Goal: Task Accomplishment & Management: Use online tool/utility

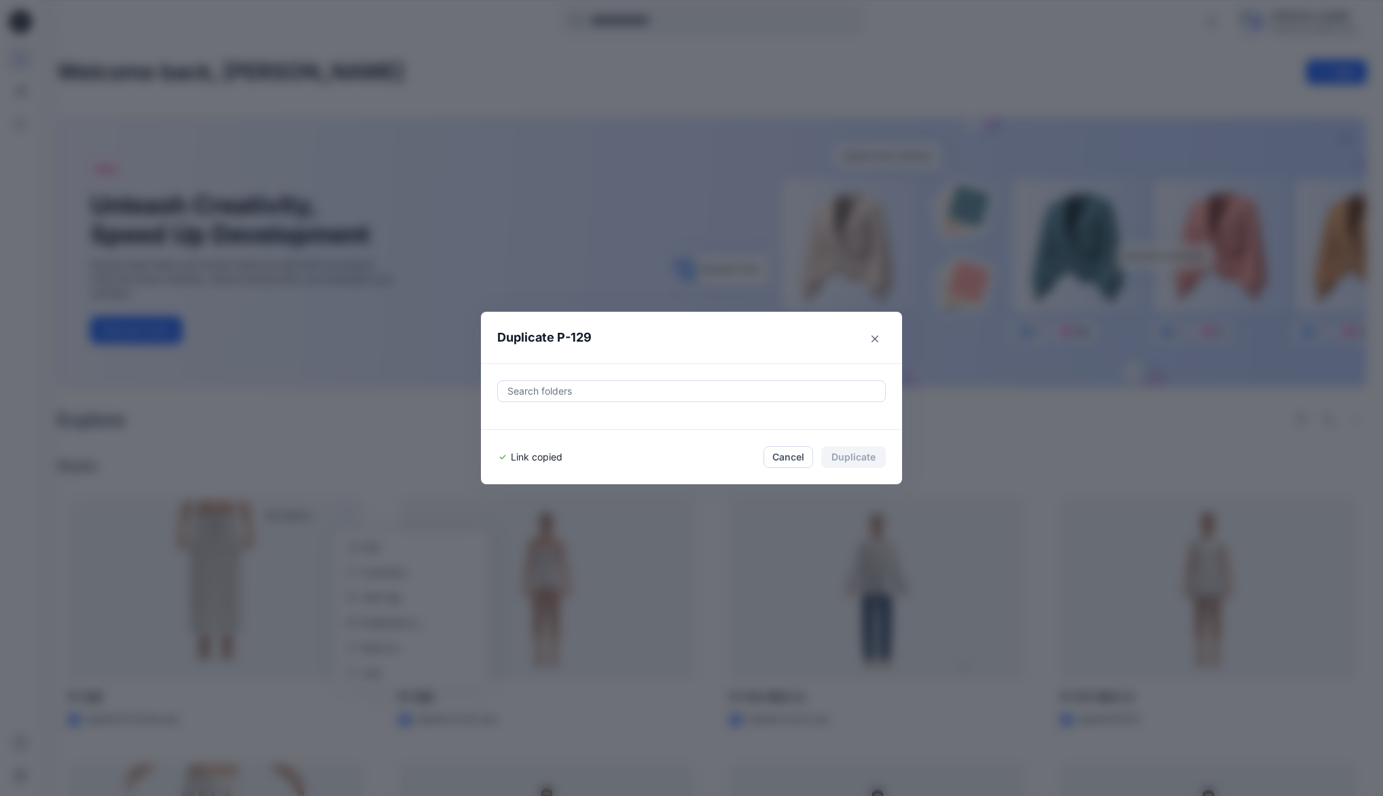
click at [878, 338] on icon "Close" at bounding box center [874, 338] width 7 height 7
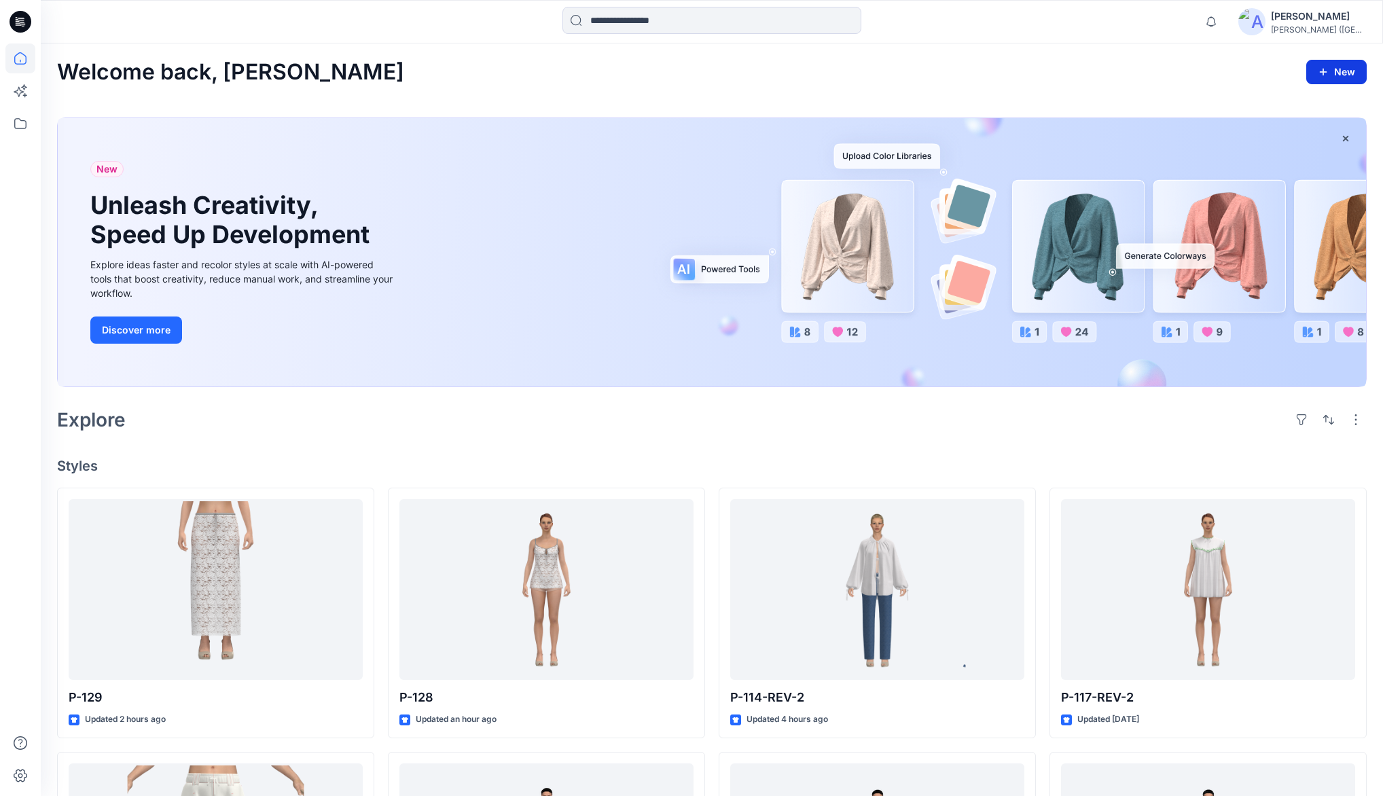
click at [1325, 68] on icon "button" at bounding box center [1322, 72] width 11 height 11
click at [1283, 109] on p "New Style" at bounding box center [1293, 106] width 45 height 16
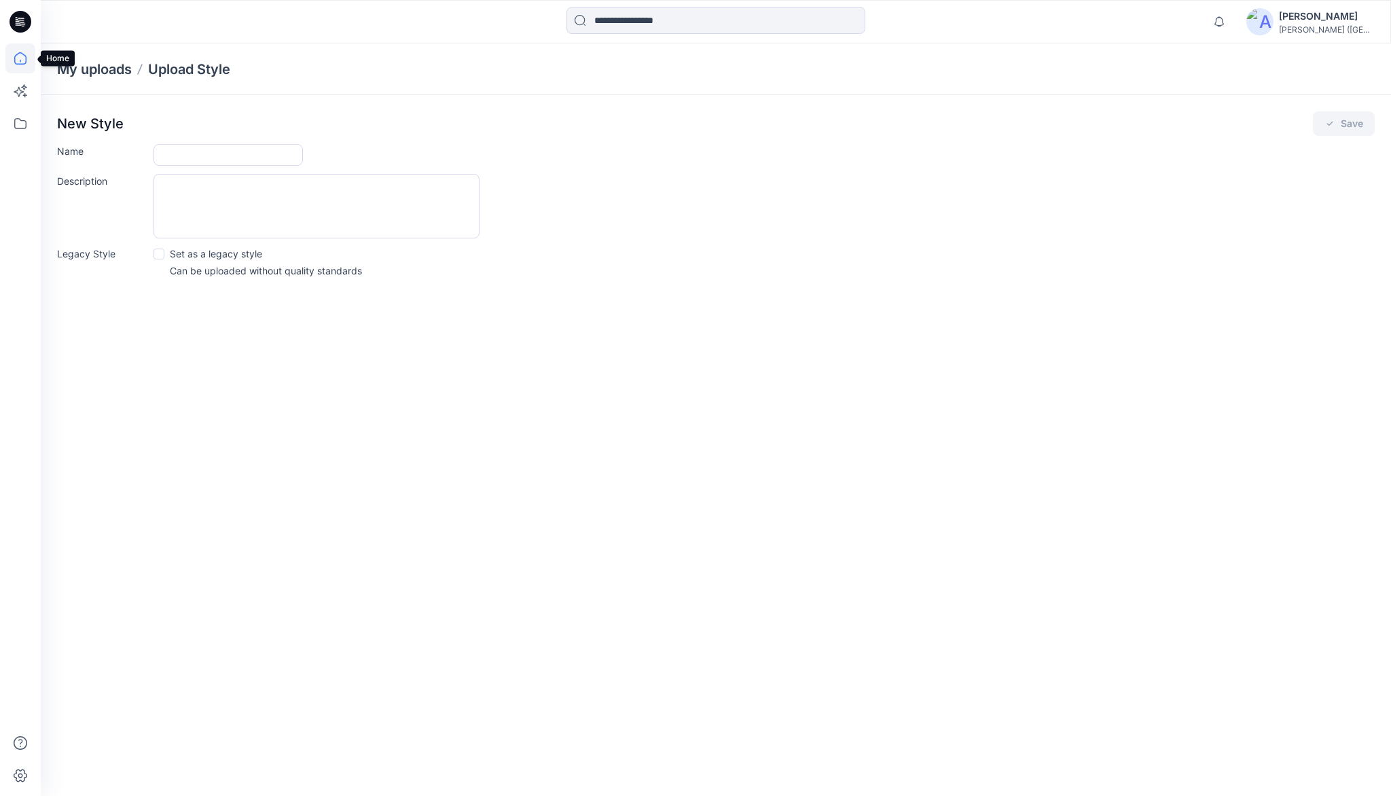
click at [24, 51] on icon at bounding box center [20, 58] width 30 height 30
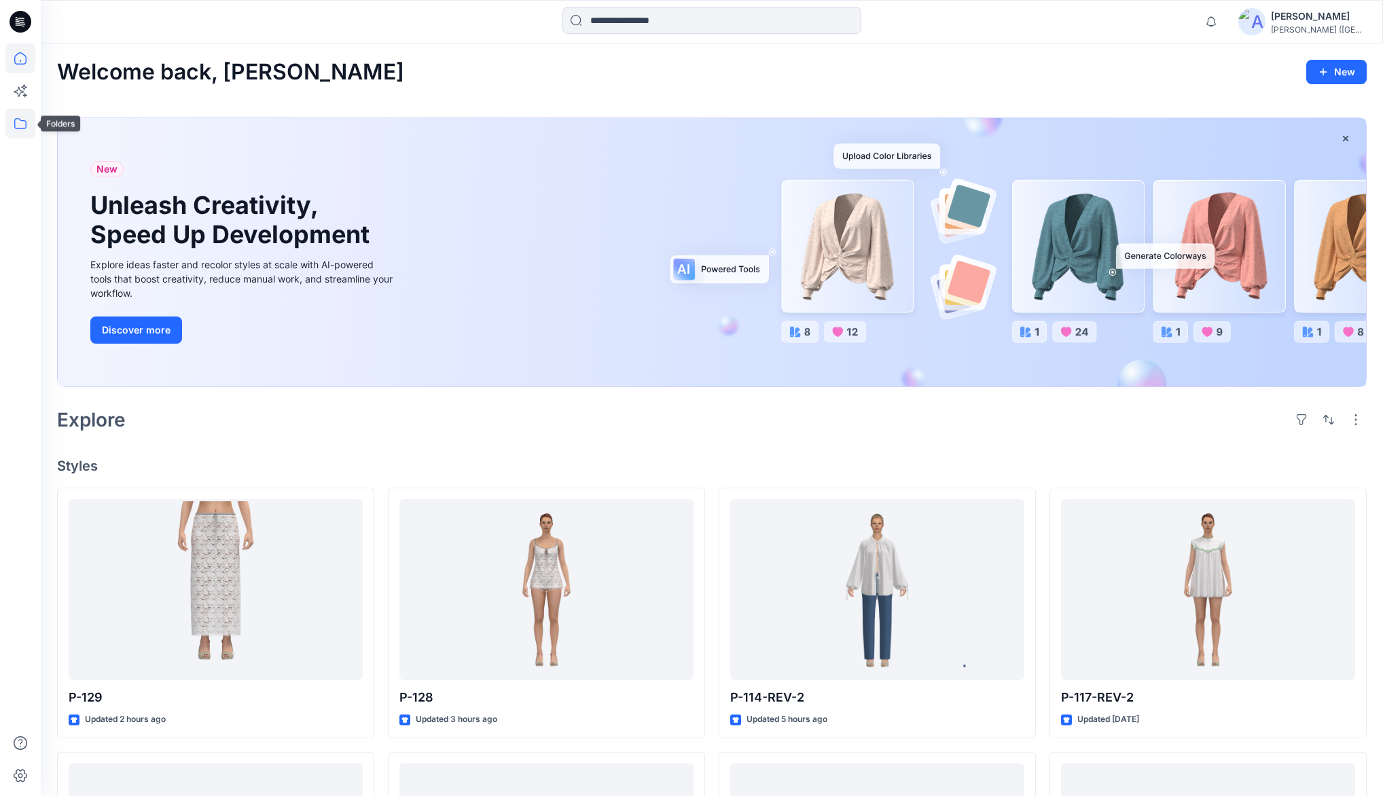
click at [18, 124] on icon at bounding box center [20, 124] width 30 height 30
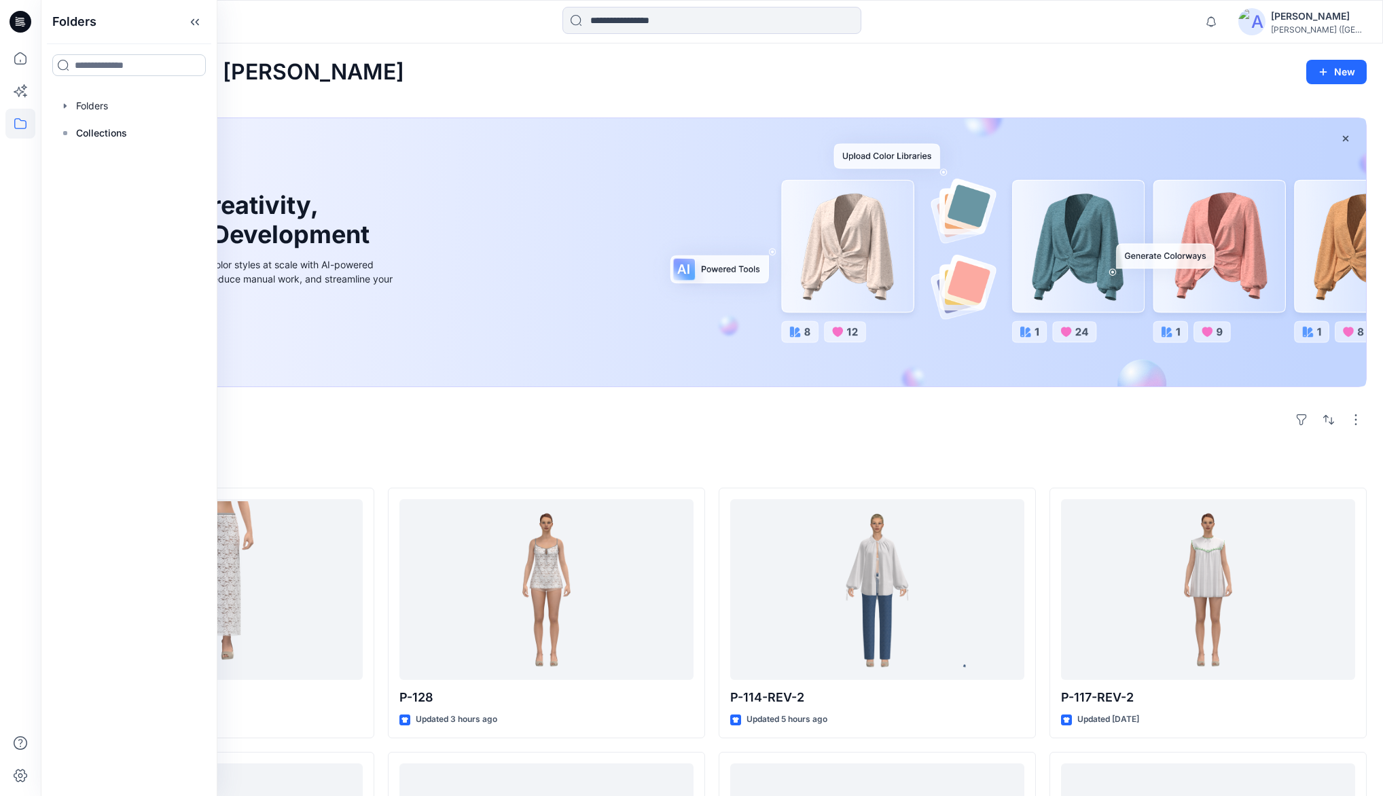
click at [106, 65] on input at bounding box center [128, 65] width 153 height 22
type input "***"
click at [111, 109] on div "911 Folders" at bounding box center [128, 102] width 153 height 31
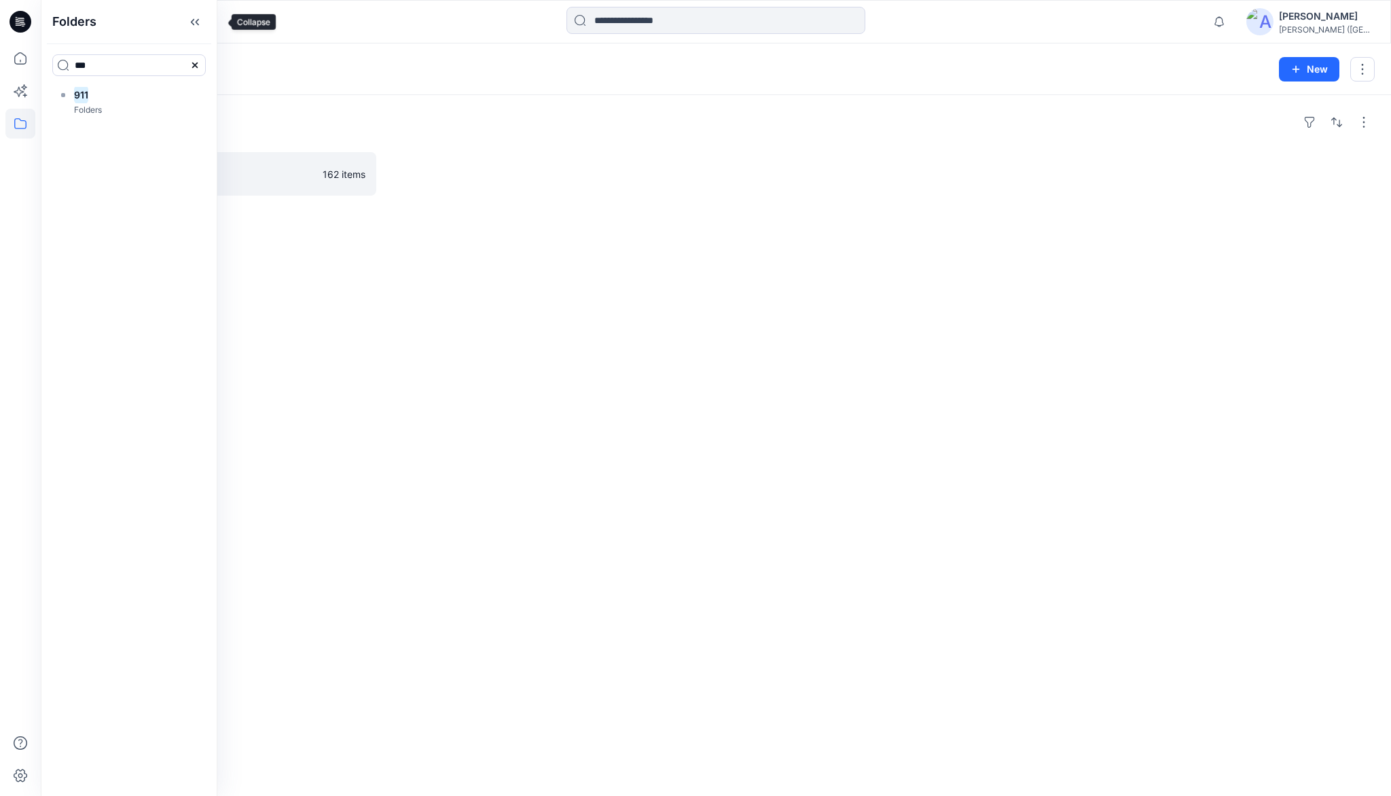
click at [206, 25] on icon at bounding box center [195, 22] width 22 height 22
click at [172, 160] on link "PAPER Board 162 items" at bounding box center [216, 173] width 319 height 43
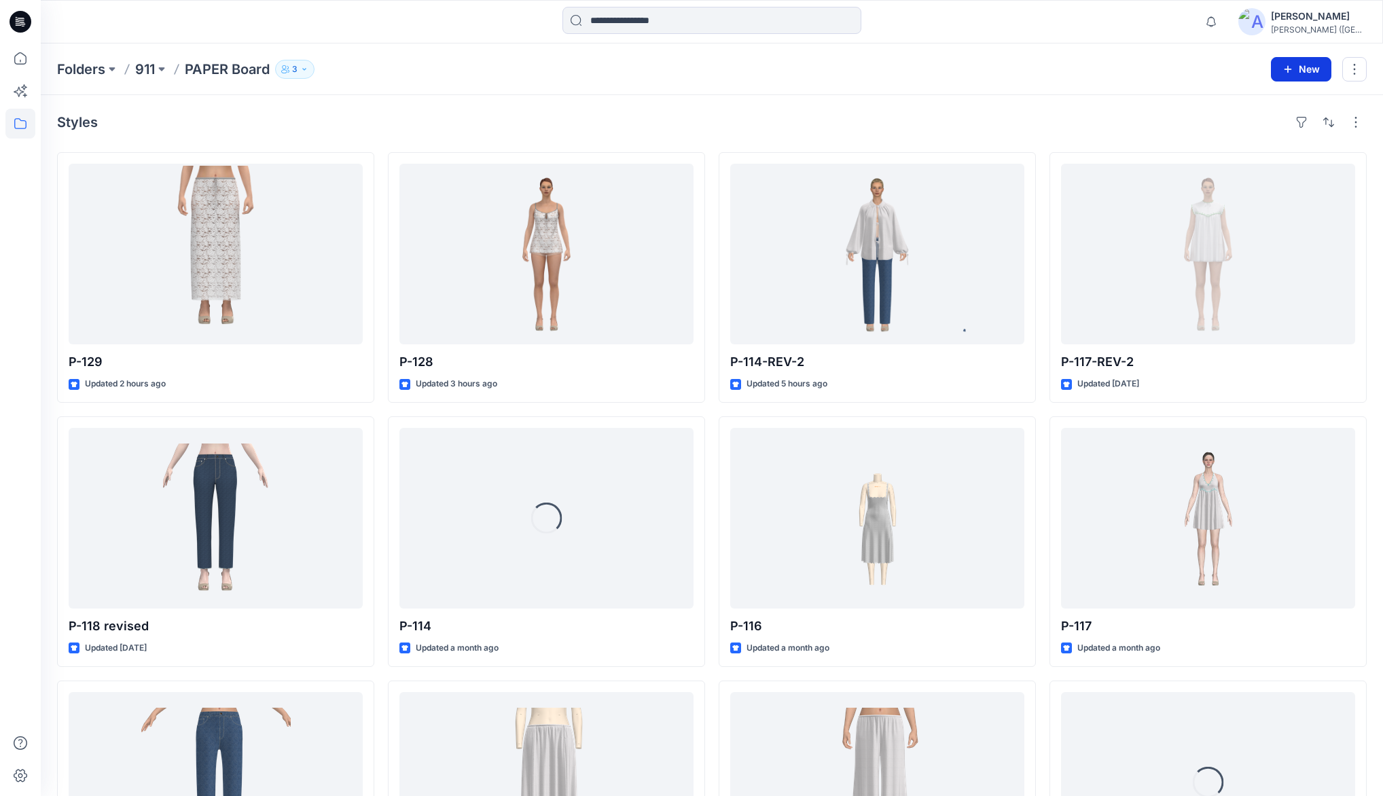
drag, startPoint x: 1319, startPoint y: 70, endPoint x: 1309, endPoint y: 81, distance: 15.9
click at [1319, 70] on button "New" at bounding box center [1300, 69] width 60 height 24
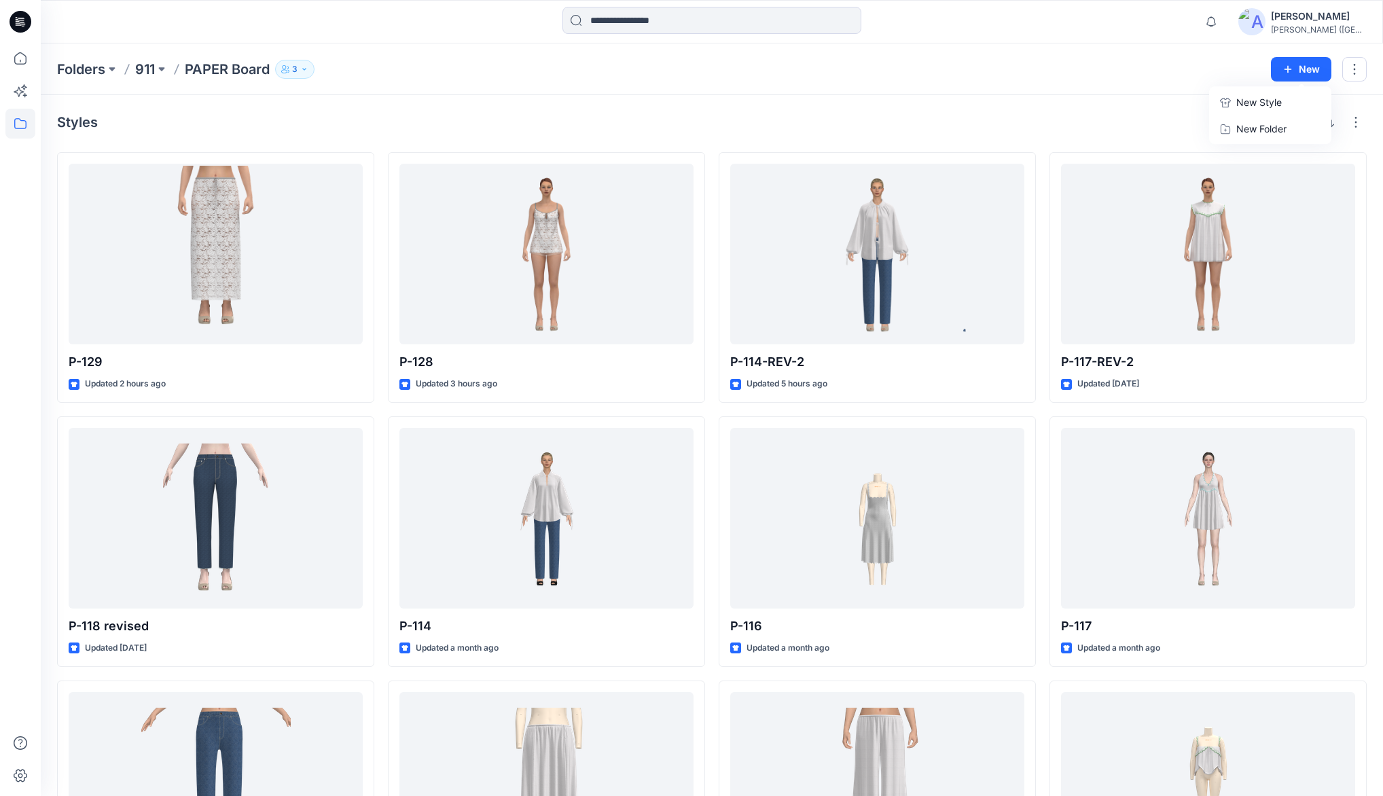
click at [1237, 104] on p "New Style" at bounding box center [1258, 102] width 45 height 16
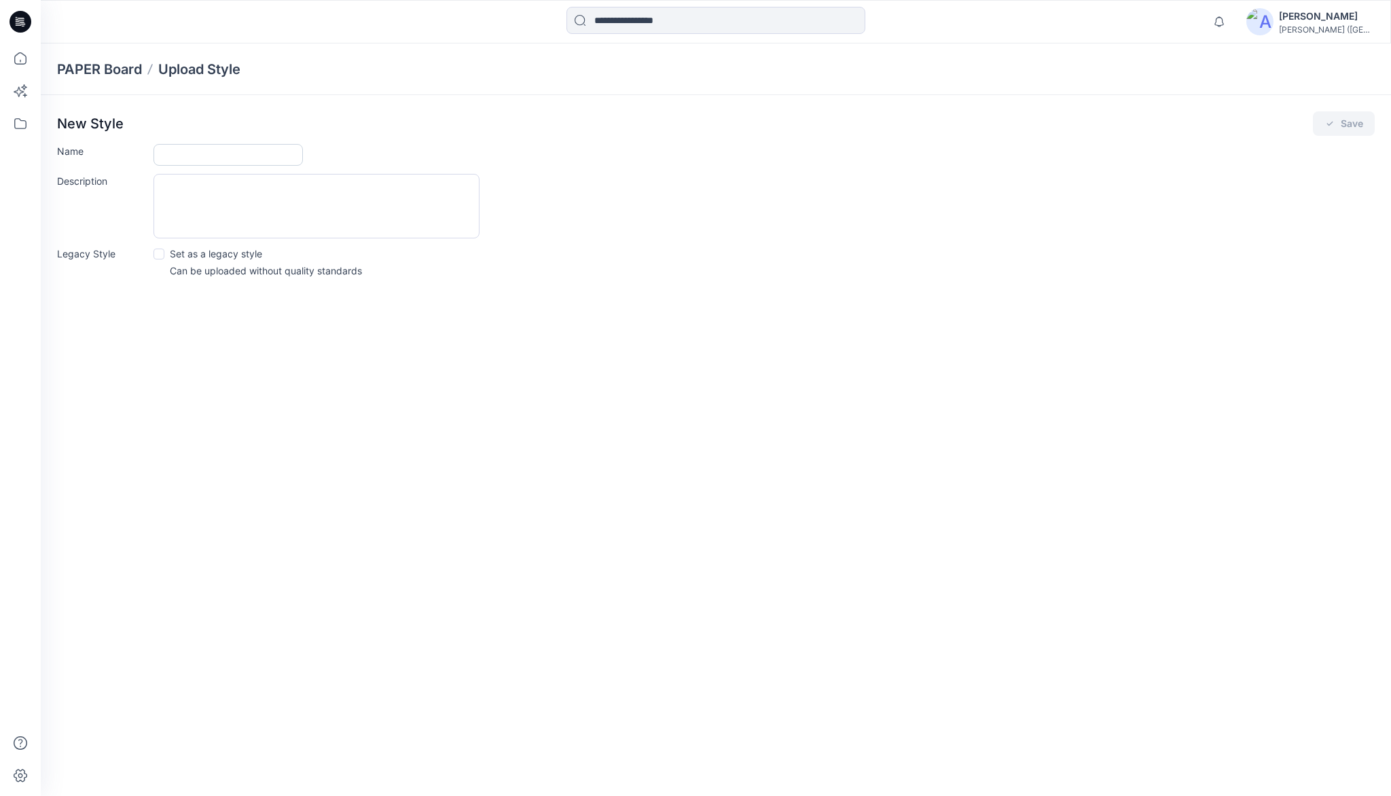
click at [253, 153] on input "Name" at bounding box center [227, 155] width 149 height 22
type input "*****"
click at [1360, 122] on button "Save" at bounding box center [1344, 123] width 62 height 24
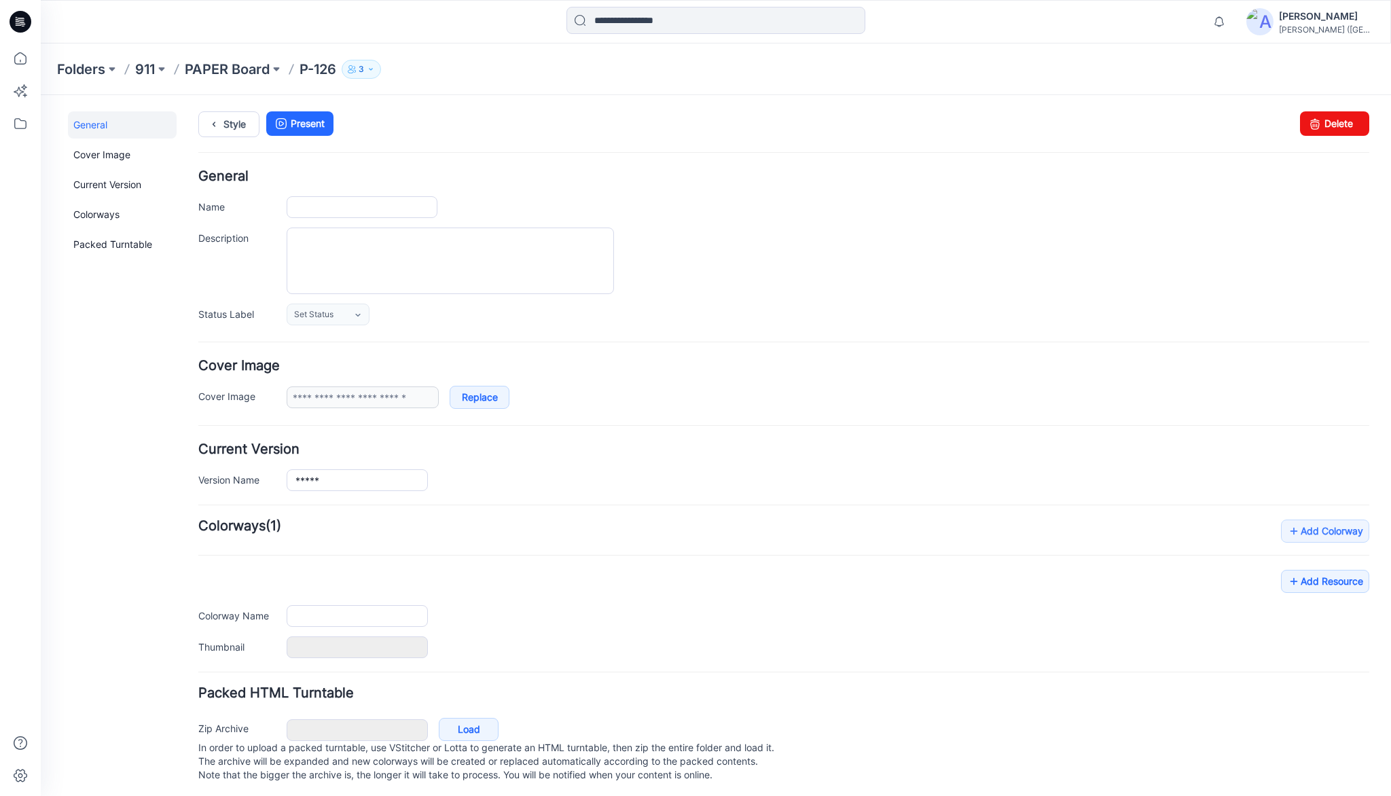
type input "*****"
type input "**********"
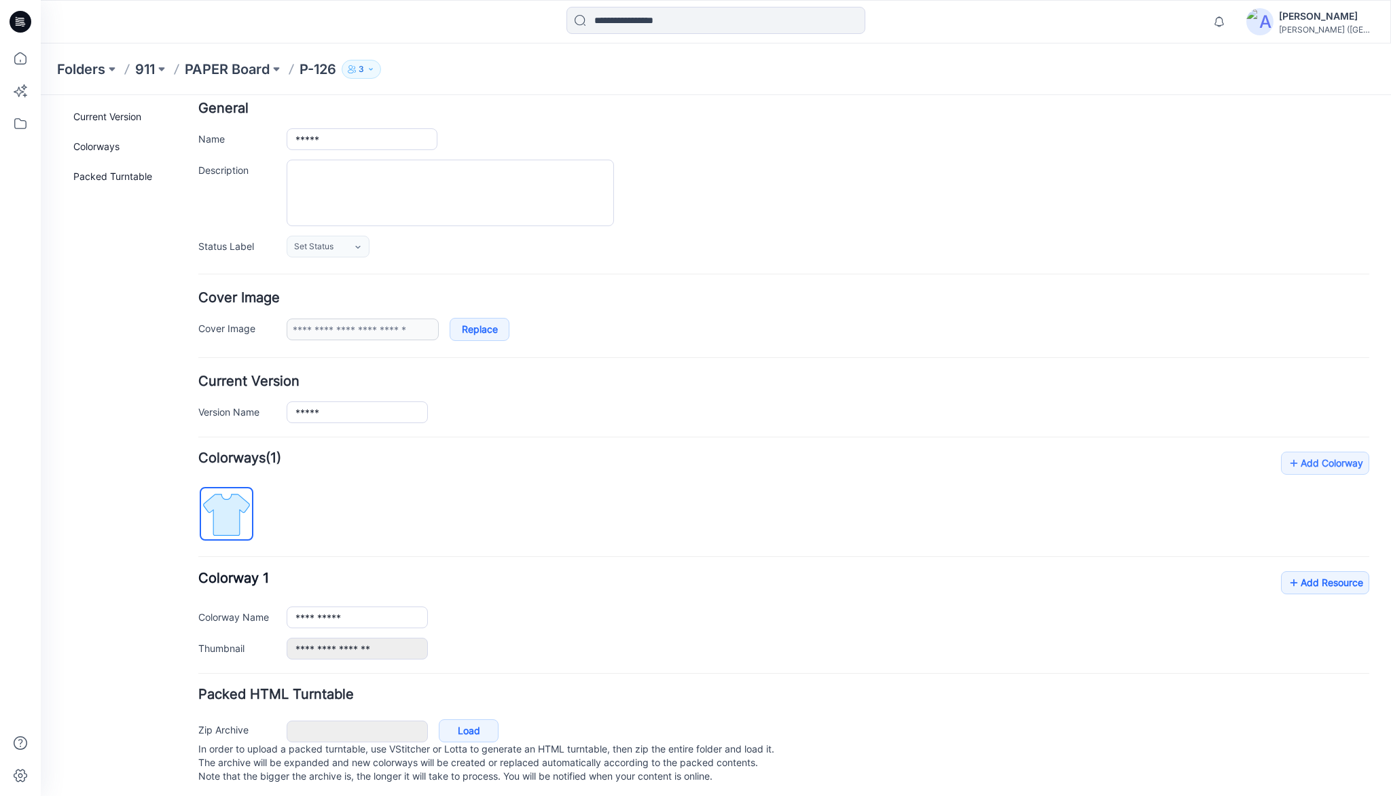
scroll to position [84, 0]
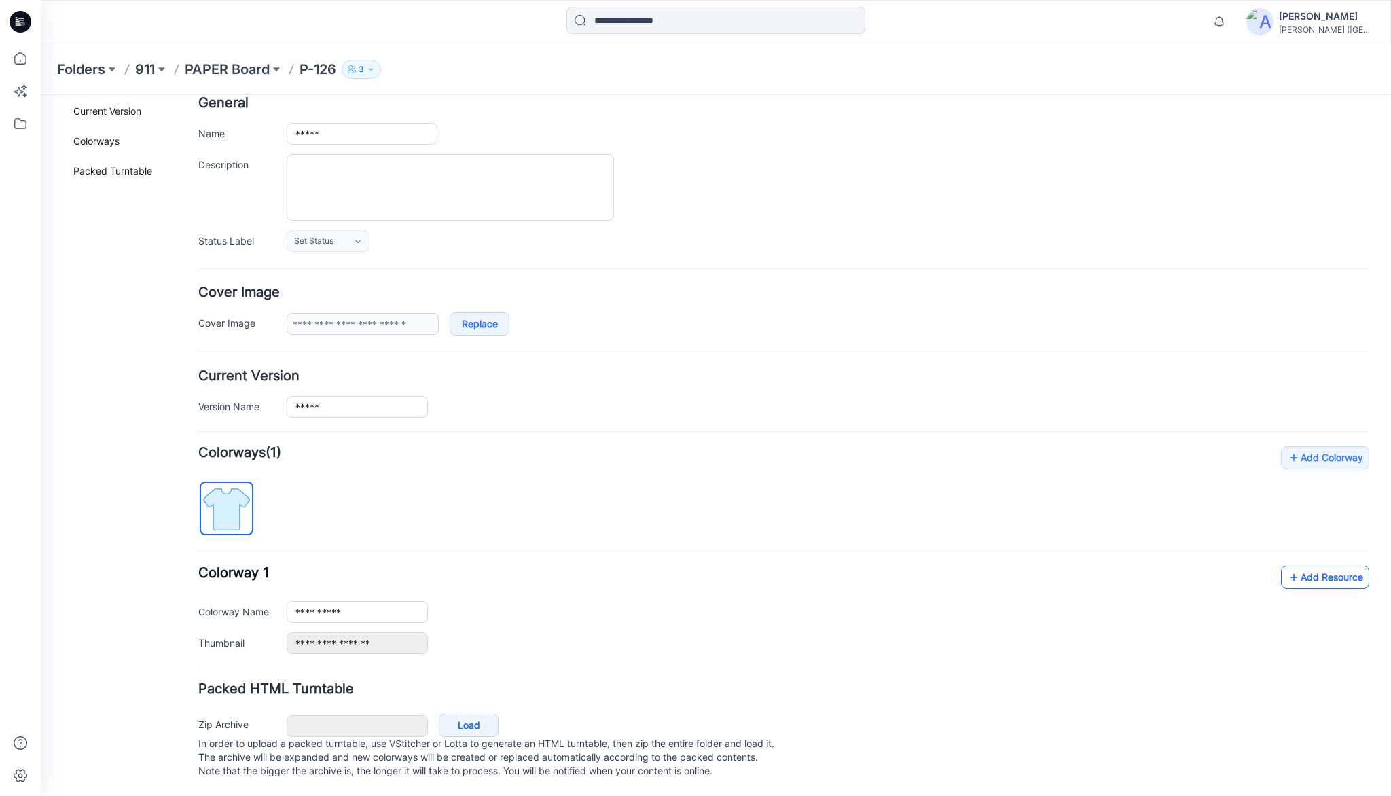
click at [1328, 569] on link "Add Resource" at bounding box center [1325, 577] width 88 height 23
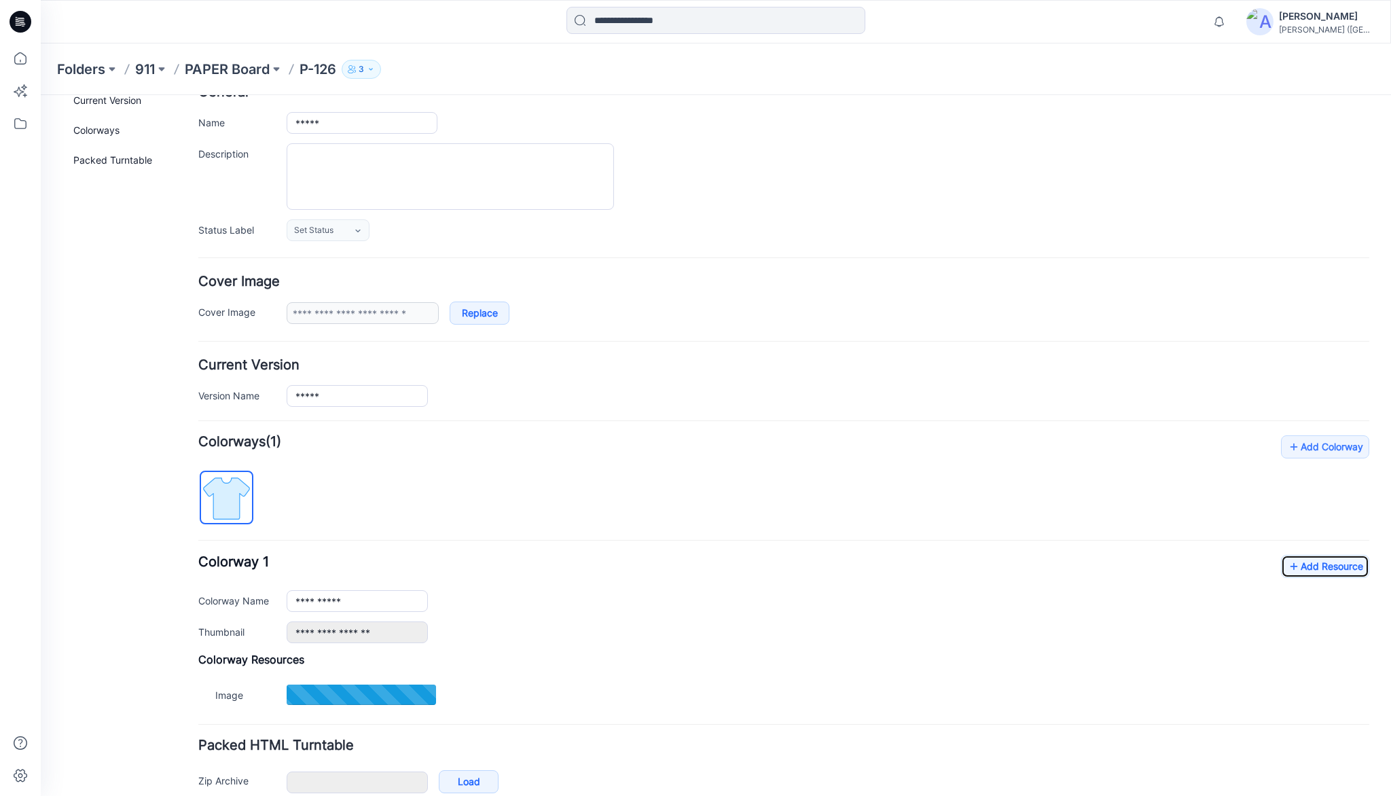
type input "*******"
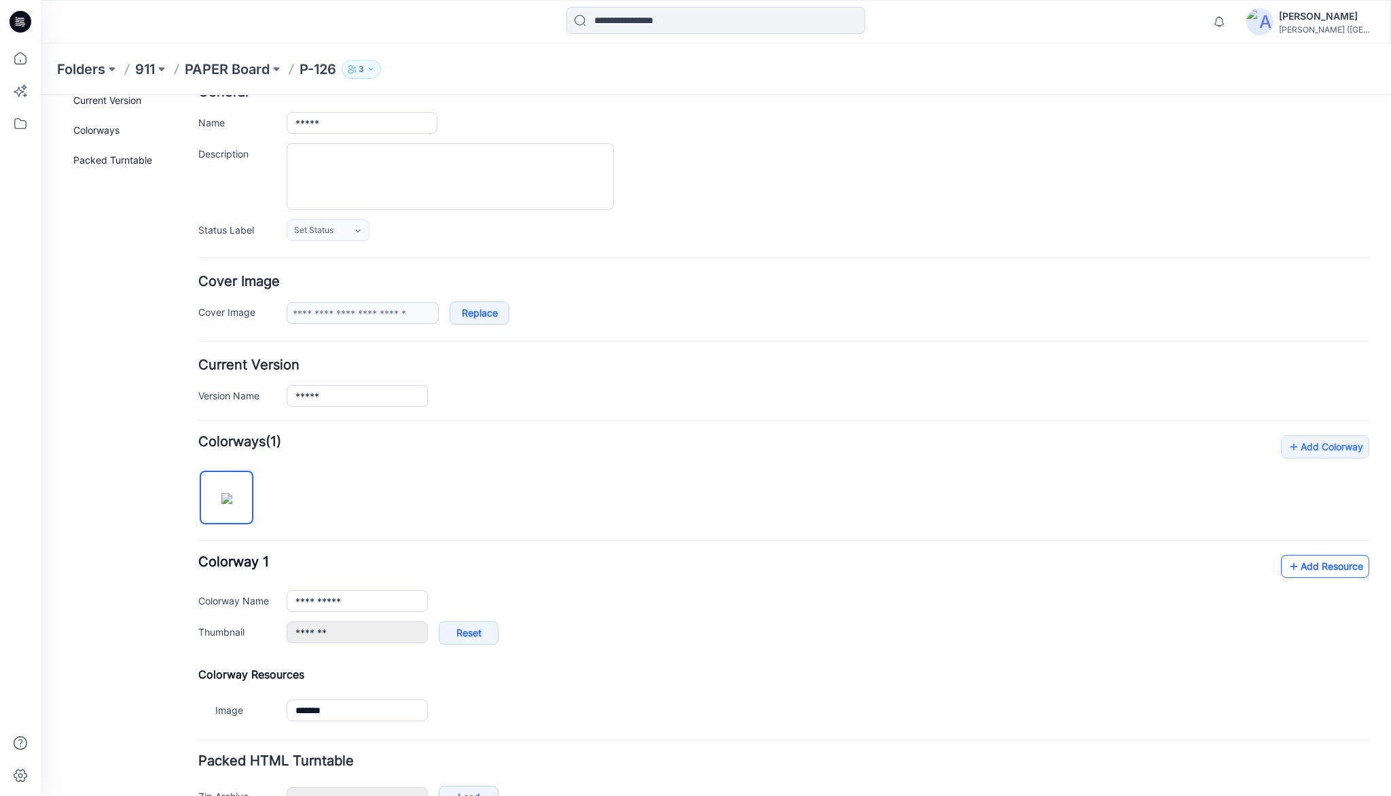
click at [1312, 565] on link "Add Resource" at bounding box center [1325, 566] width 88 height 23
click at [1315, 564] on link "Add Resource" at bounding box center [1325, 566] width 88 height 23
click at [25, 58] on icon at bounding box center [20, 58] width 12 height 12
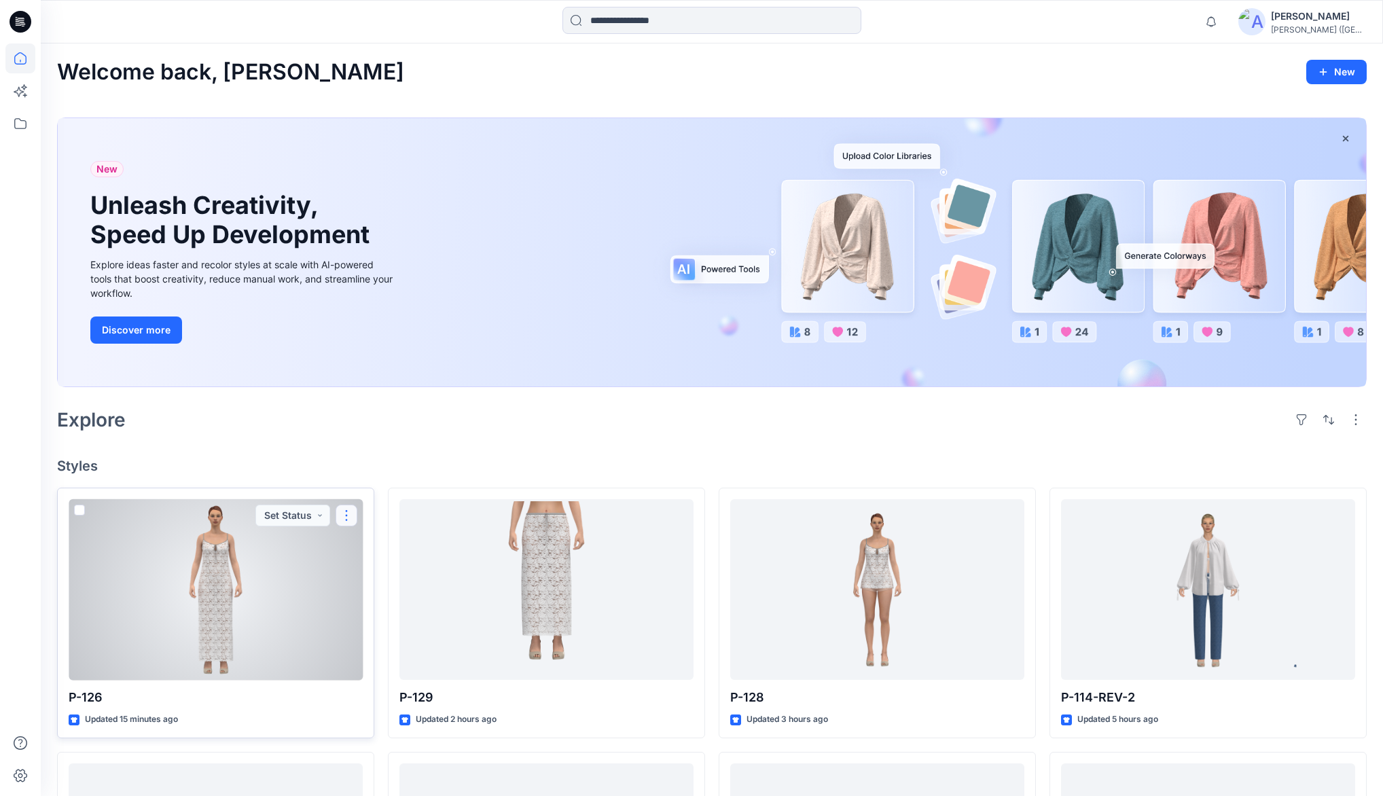
click at [352, 516] on button "button" at bounding box center [346, 516] width 22 height 22
click at [380, 621] on p "Duplicate to..." at bounding box center [394, 622] width 62 height 14
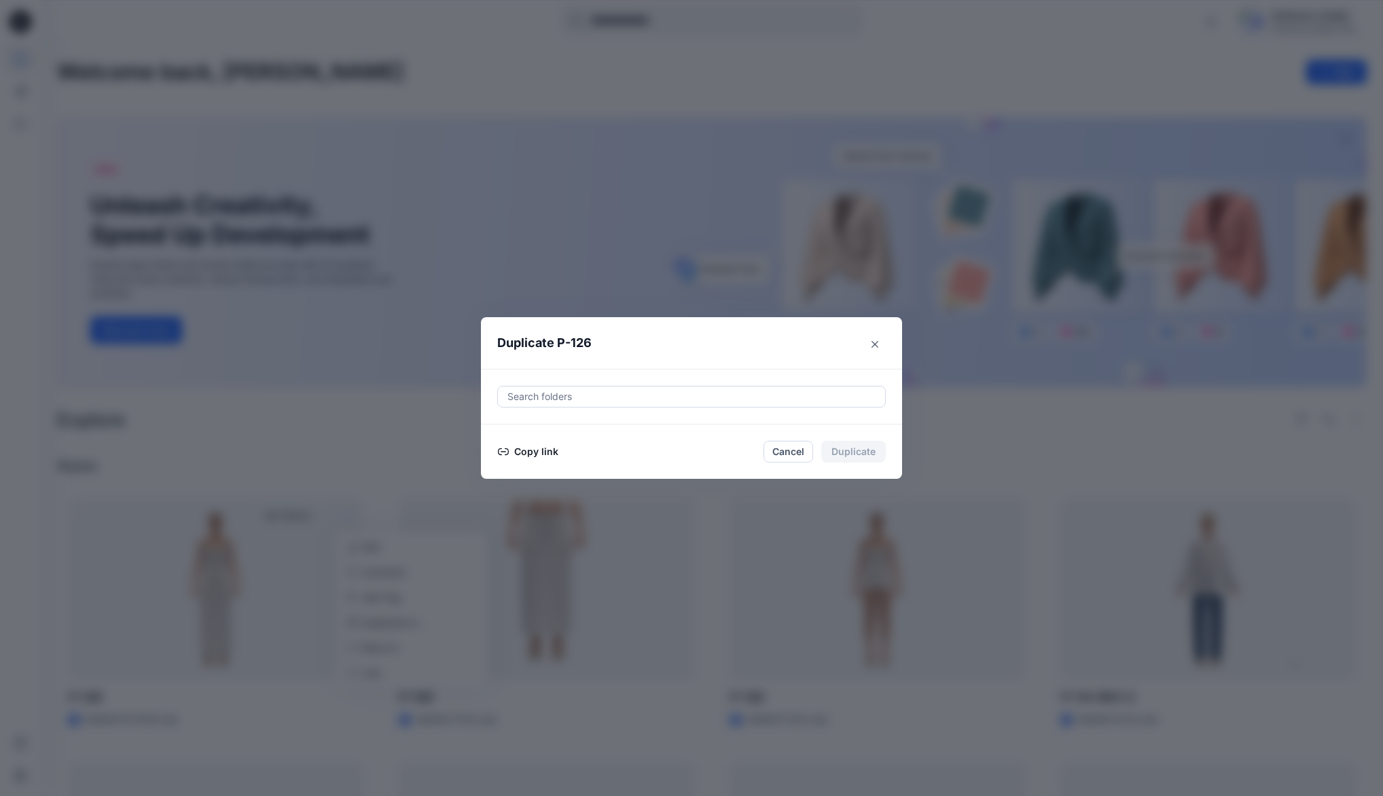
click at [541, 450] on button "Copy link" at bounding box center [528, 451] width 62 height 16
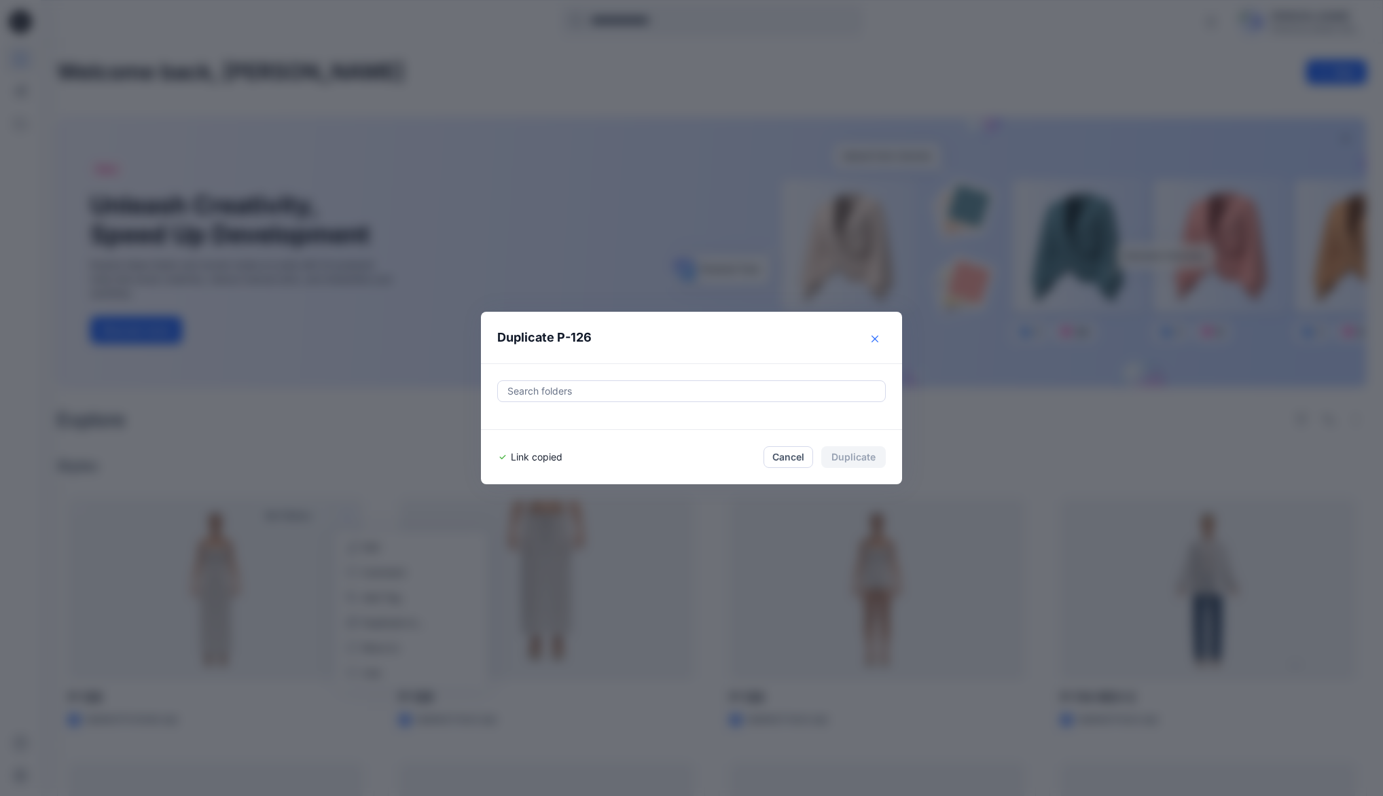
drag, startPoint x: 881, startPoint y: 337, endPoint x: 866, endPoint y: 344, distance: 15.5
click at [878, 337] on icon "Close" at bounding box center [874, 338] width 7 height 7
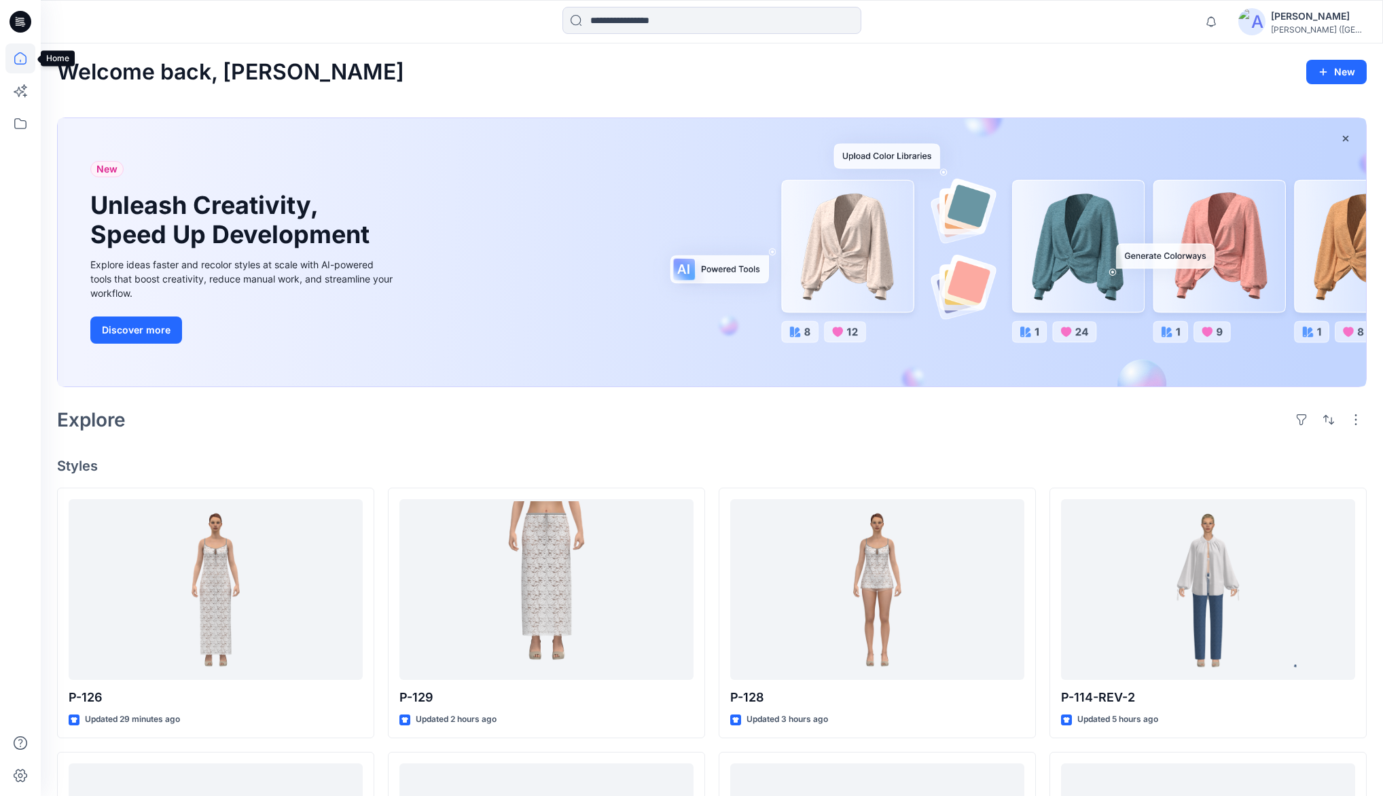
click at [19, 59] on icon at bounding box center [20, 58] width 30 height 30
click at [16, 125] on icon at bounding box center [20, 124] width 30 height 30
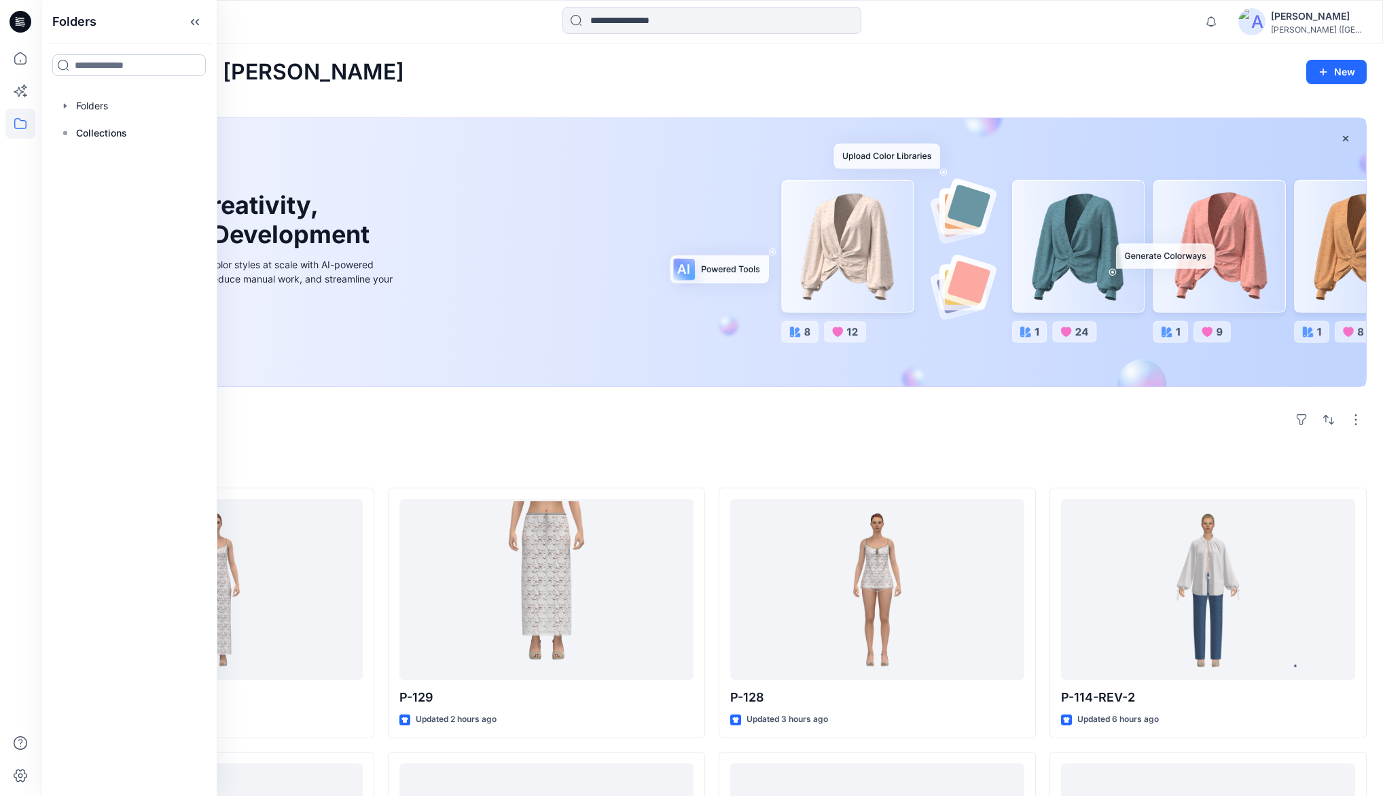
drag, startPoint x: 117, startPoint y: 64, endPoint x: 122, endPoint y: 75, distance: 12.1
click at [117, 64] on input at bounding box center [128, 65] width 153 height 22
type input "***"
click at [109, 103] on div "911 Folders" at bounding box center [128, 102] width 153 height 31
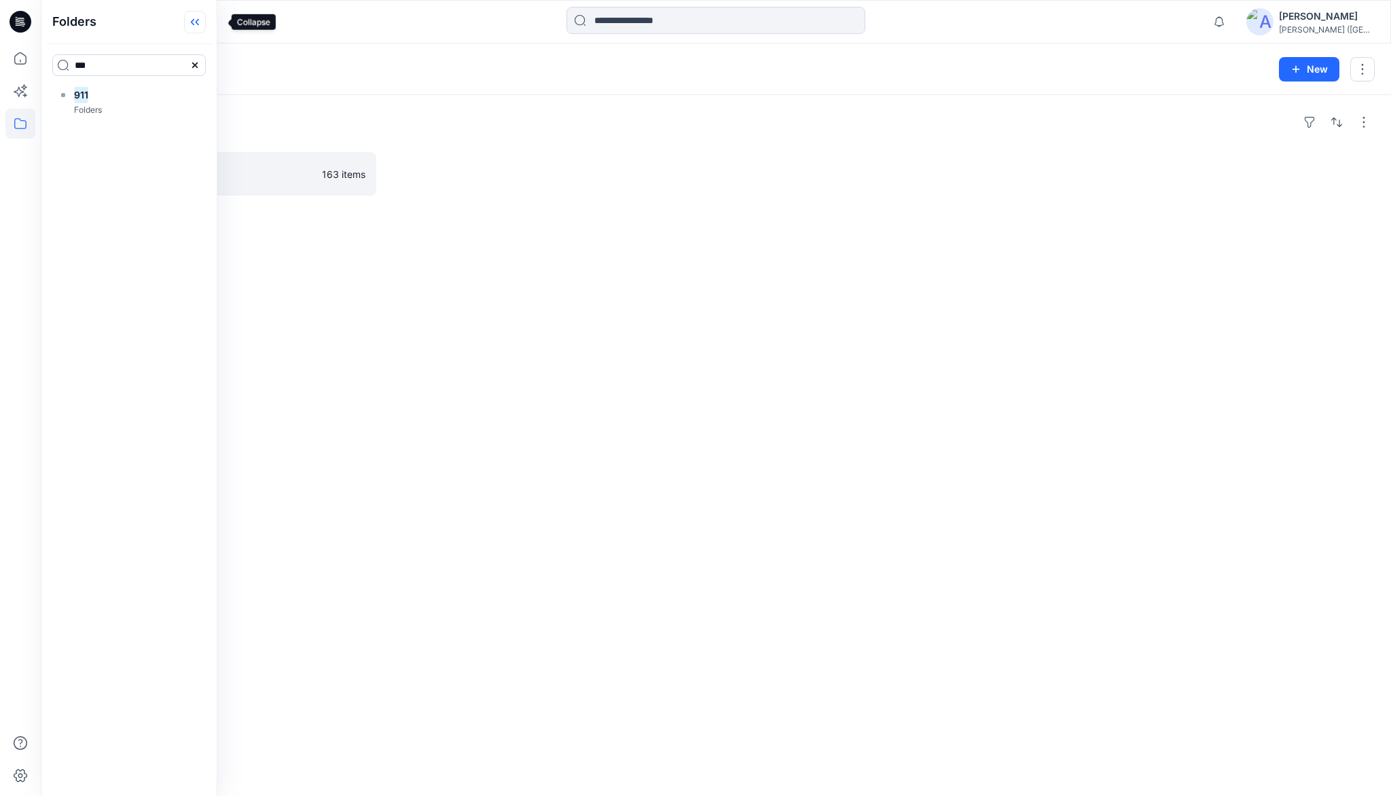
click at [206, 24] on icon at bounding box center [195, 22] width 22 height 22
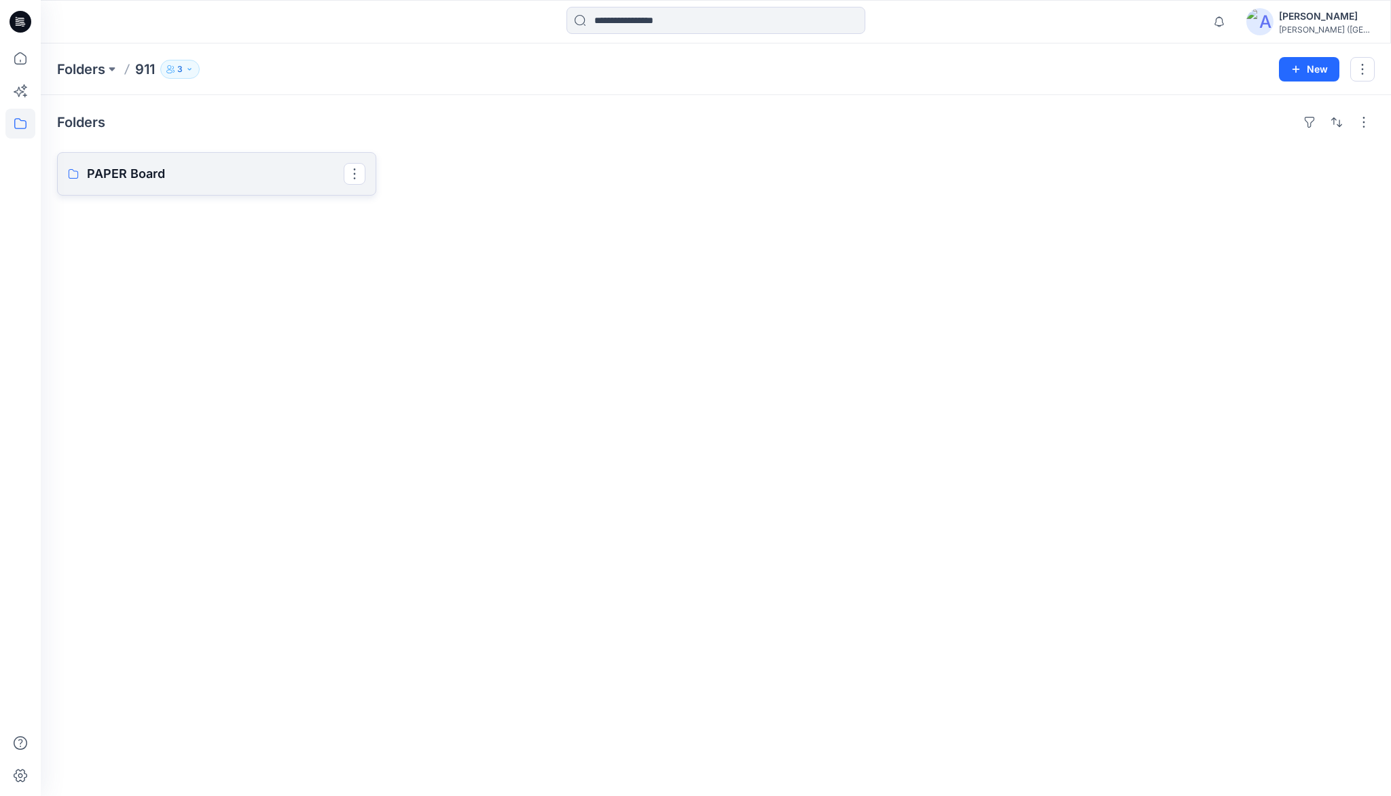
click at [137, 179] on p "PAPER Board" at bounding box center [215, 173] width 257 height 19
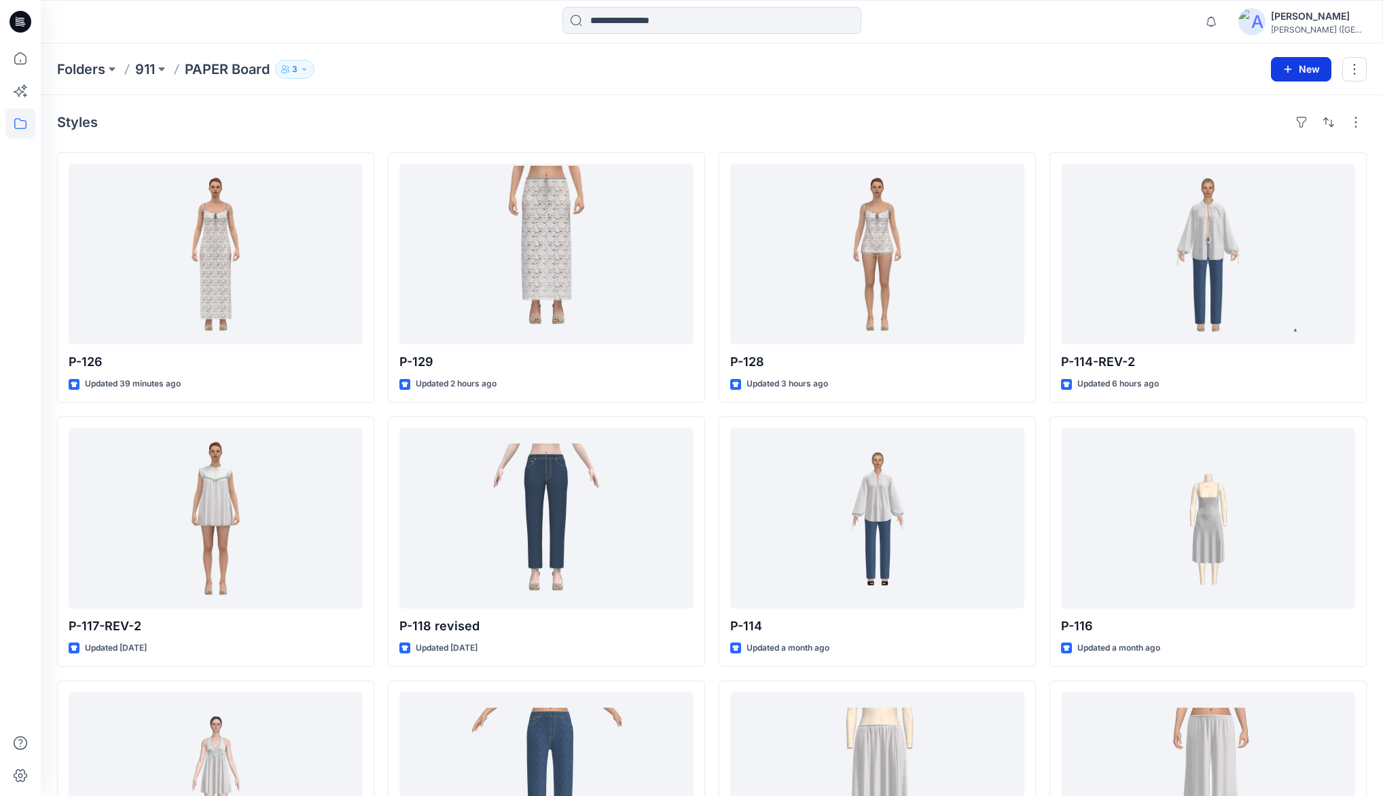
click at [1301, 65] on button "New" at bounding box center [1300, 69] width 60 height 24
click at [1239, 108] on p "New Style" at bounding box center [1258, 102] width 45 height 16
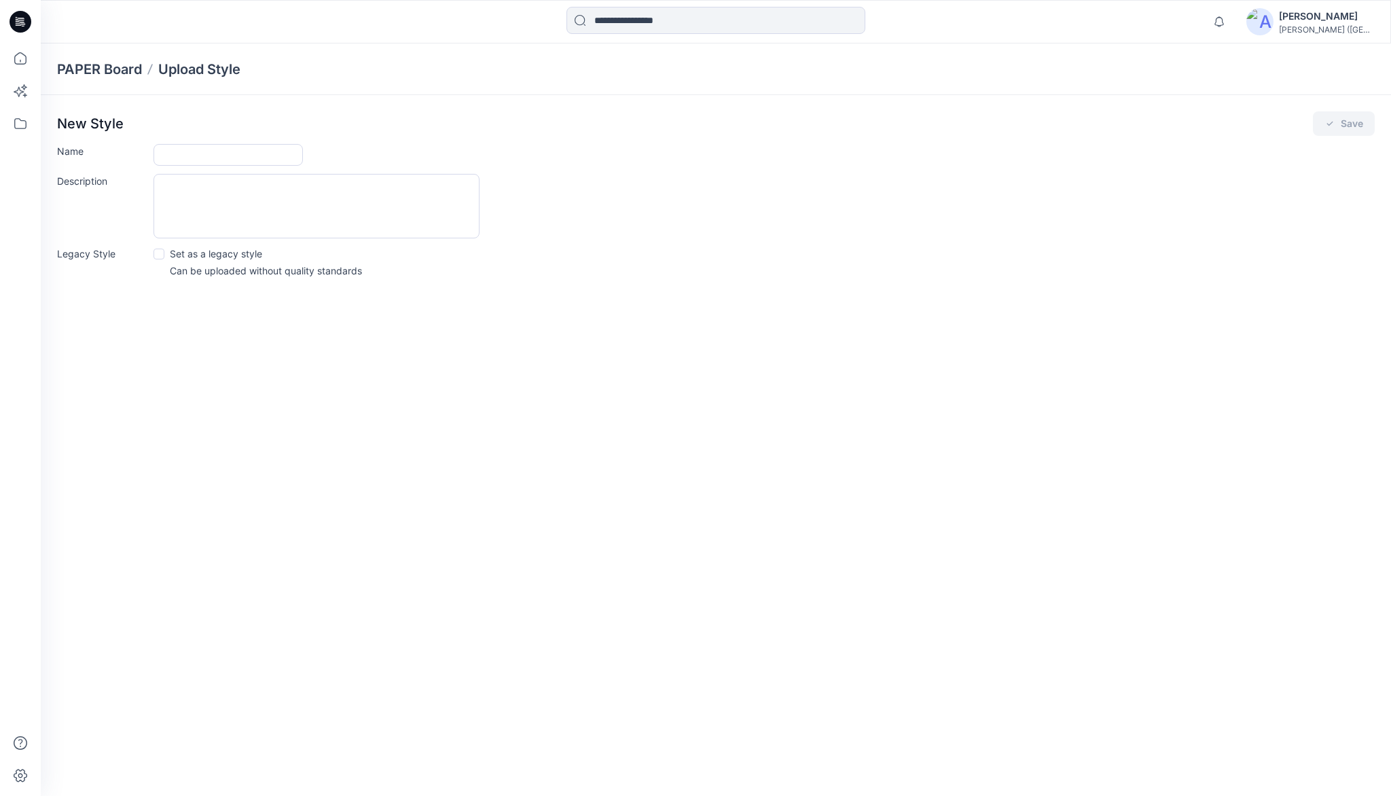
drag, startPoint x: 211, startPoint y: 152, endPoint x: 226, endPoint y: 166, distance: 20.7
click at [211, 152] on input "Name" at bounding box center [227, 155] width 149 height 22
type input "*****"
click at [1351, 122] on button "Save" at bounding box center [1344, 123] width 62 height 24
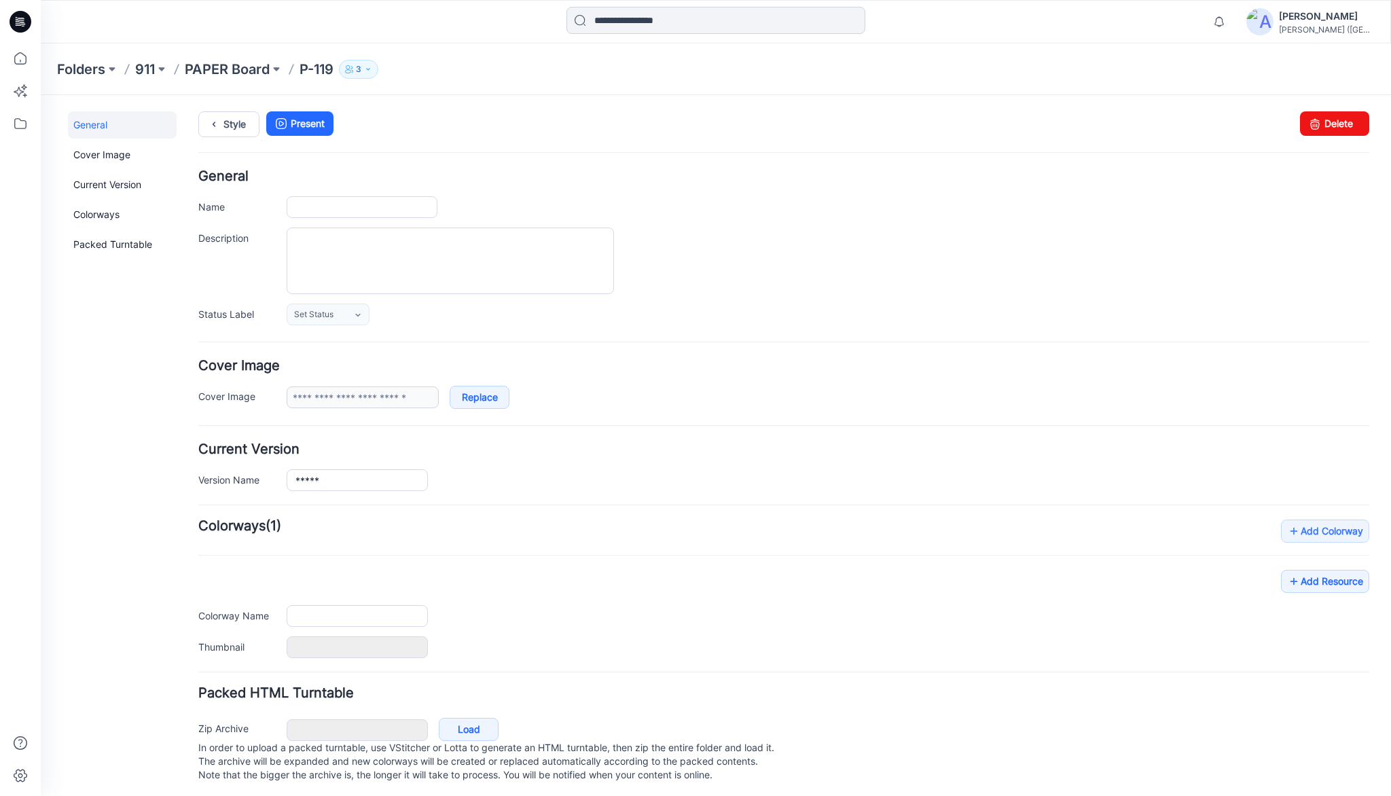
type input "*****"
type input "**********"
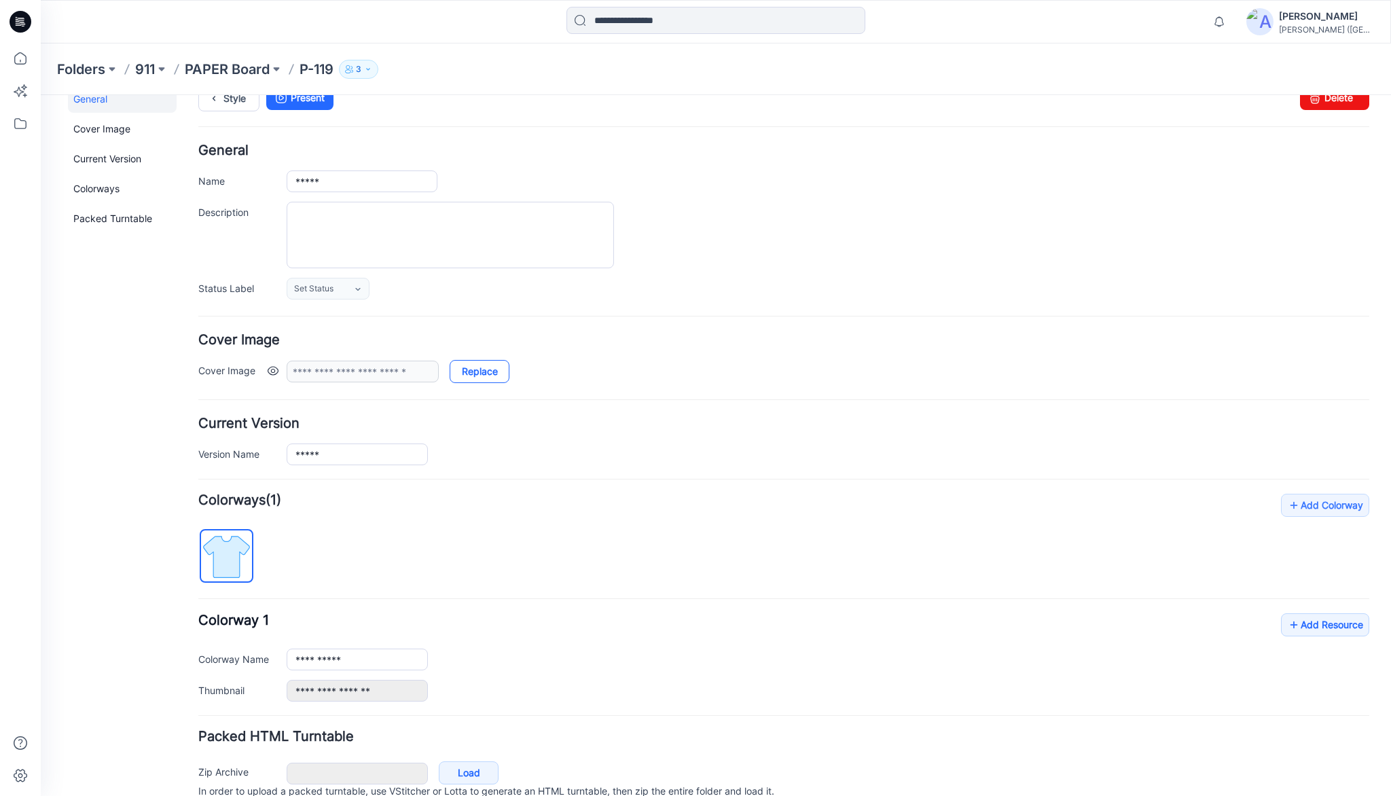
scroll to position [84, 0]
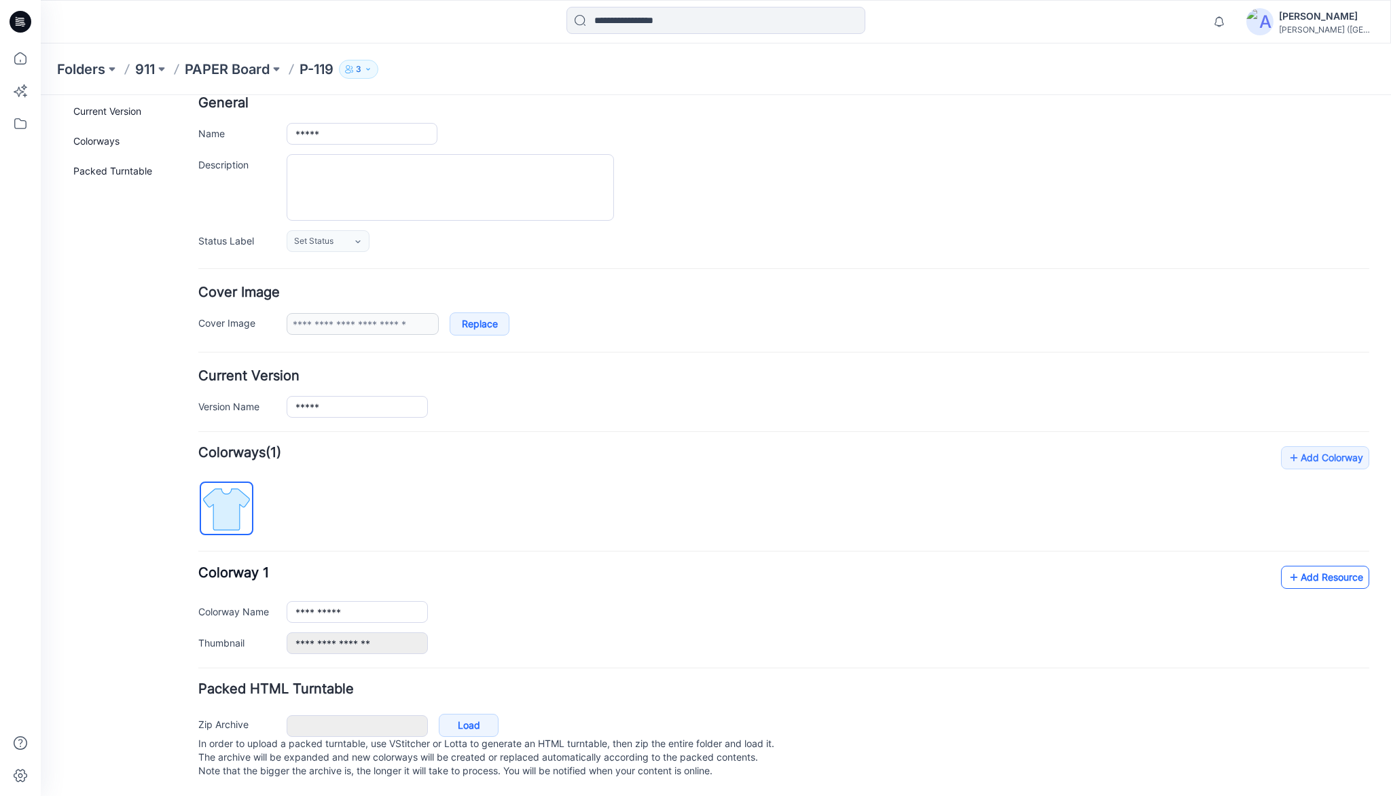
click at [1305, 568] on link "Add Resource" at bounding box center [1325, 577] width 88 height 23
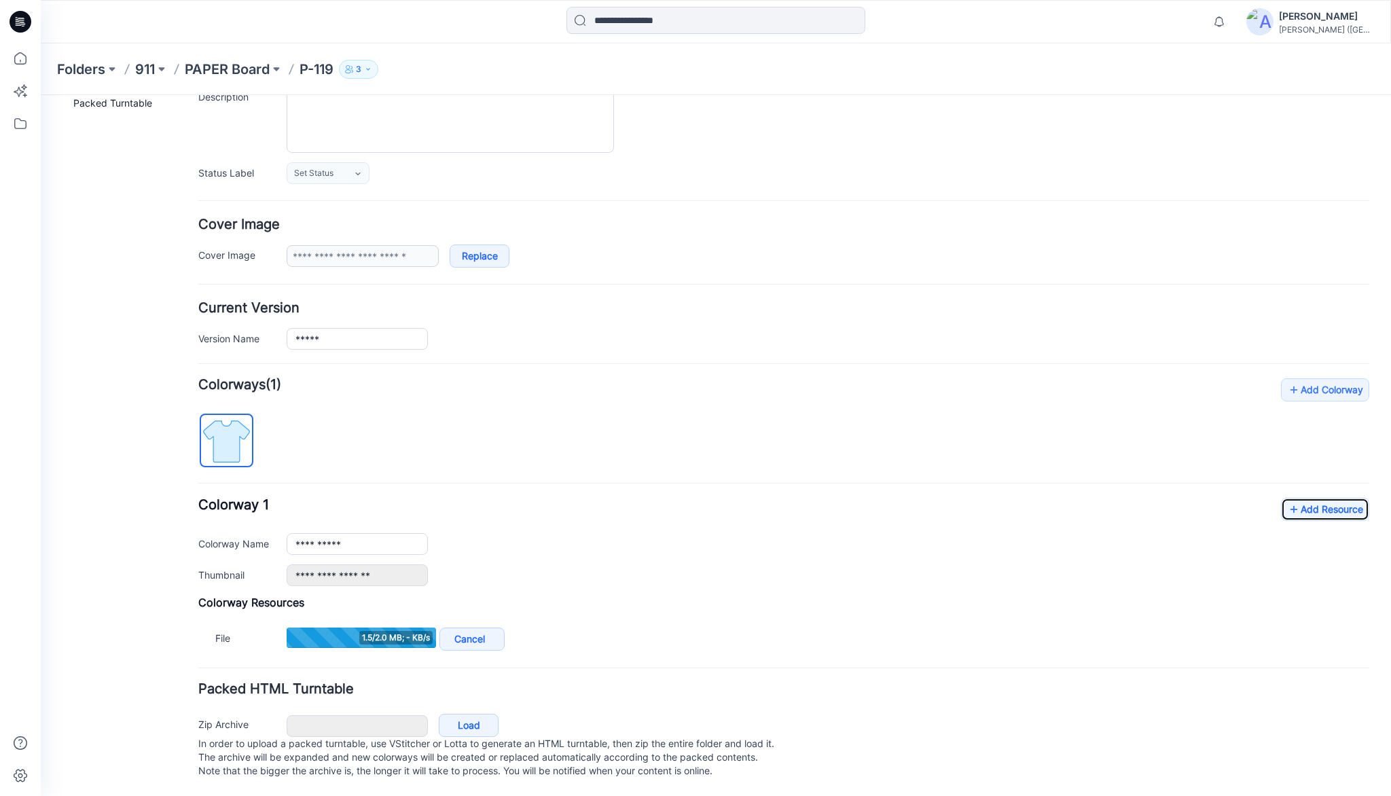
scroll to position [152, 0]
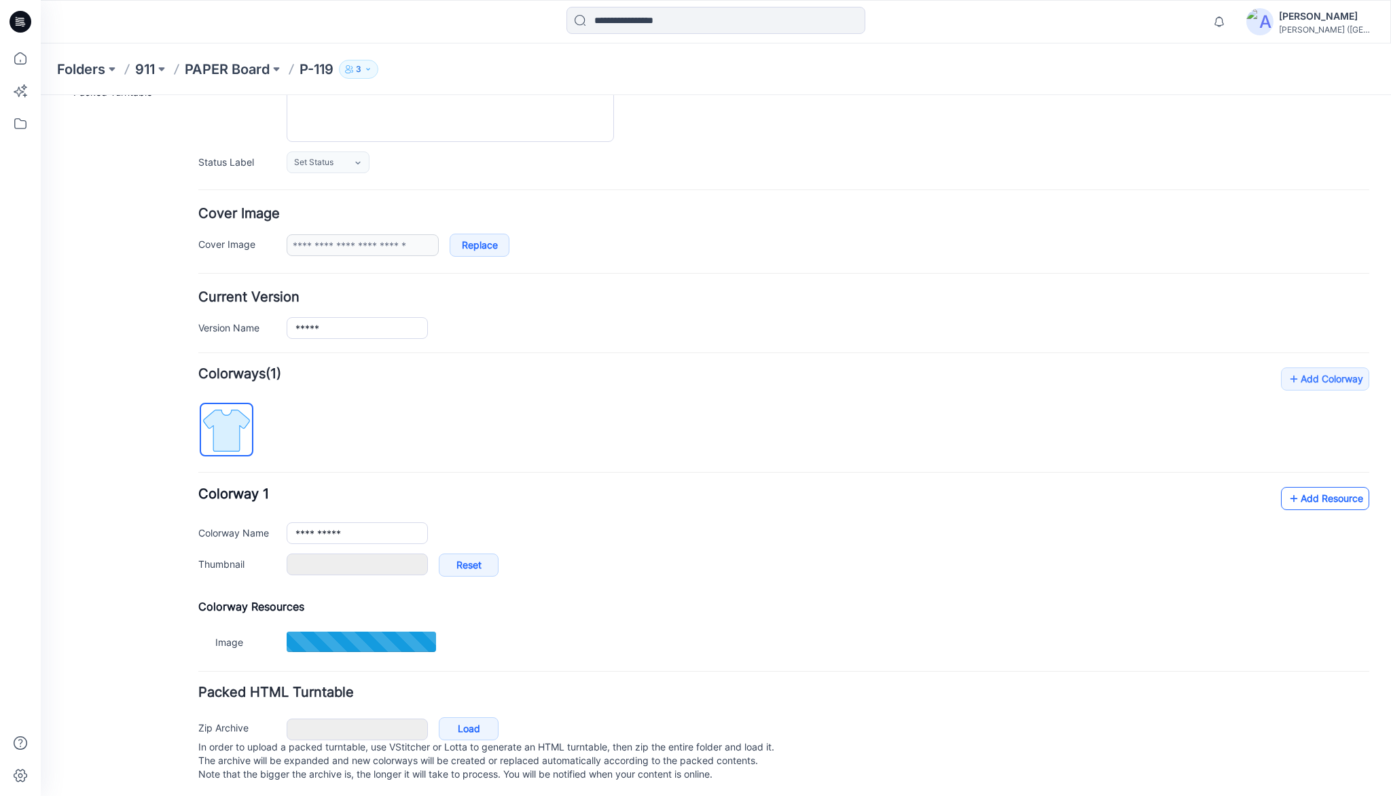
type input "*******"
click at [1313, 495] on link "Add Resource" at bounding box center [1325, 498] width 88 height 23
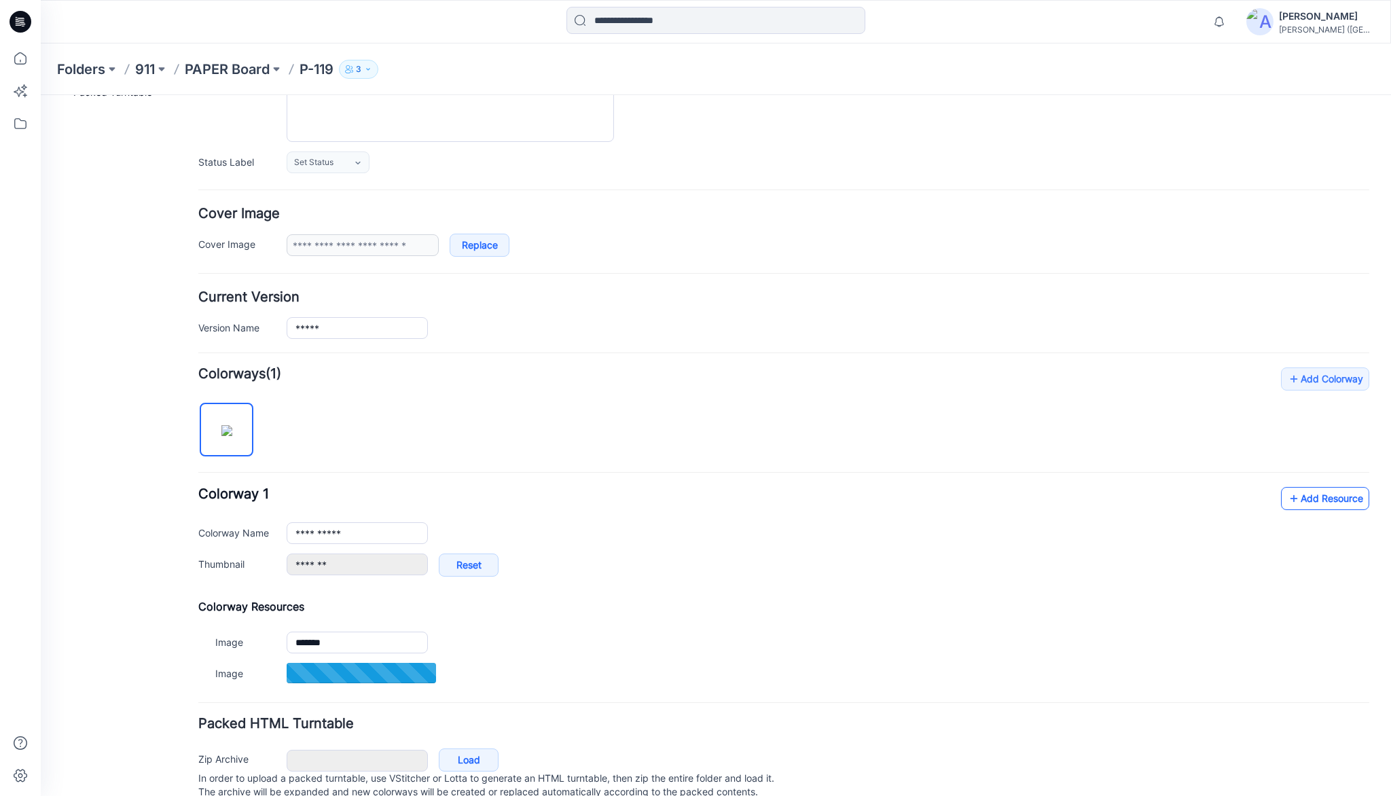
click at [1313, 500] on link "Add Resource" at bounding box center [1325, 498] width 88 height 23
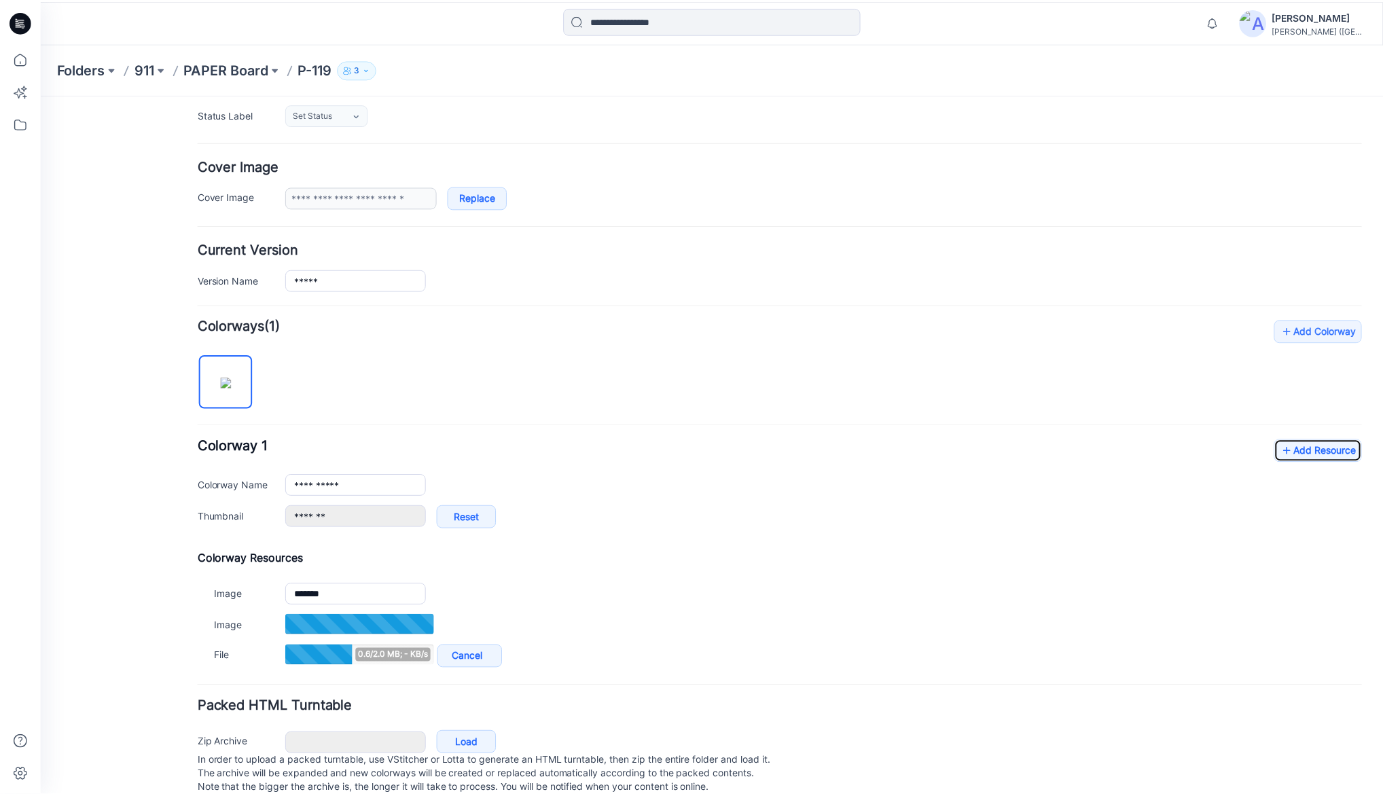
scroll to position [206, 0]
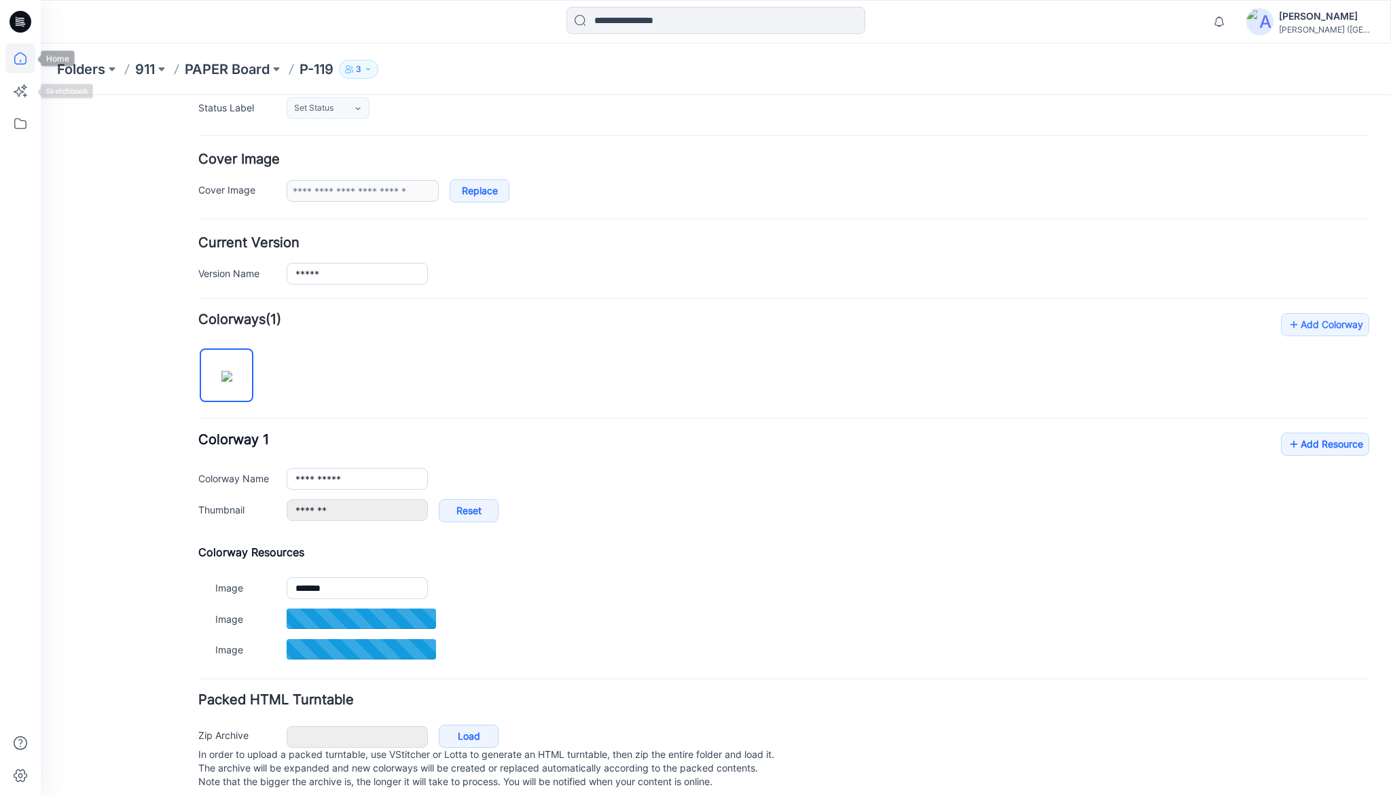
click at [22, 61] on icon at bounding box center [20, 58] width 30 height 30
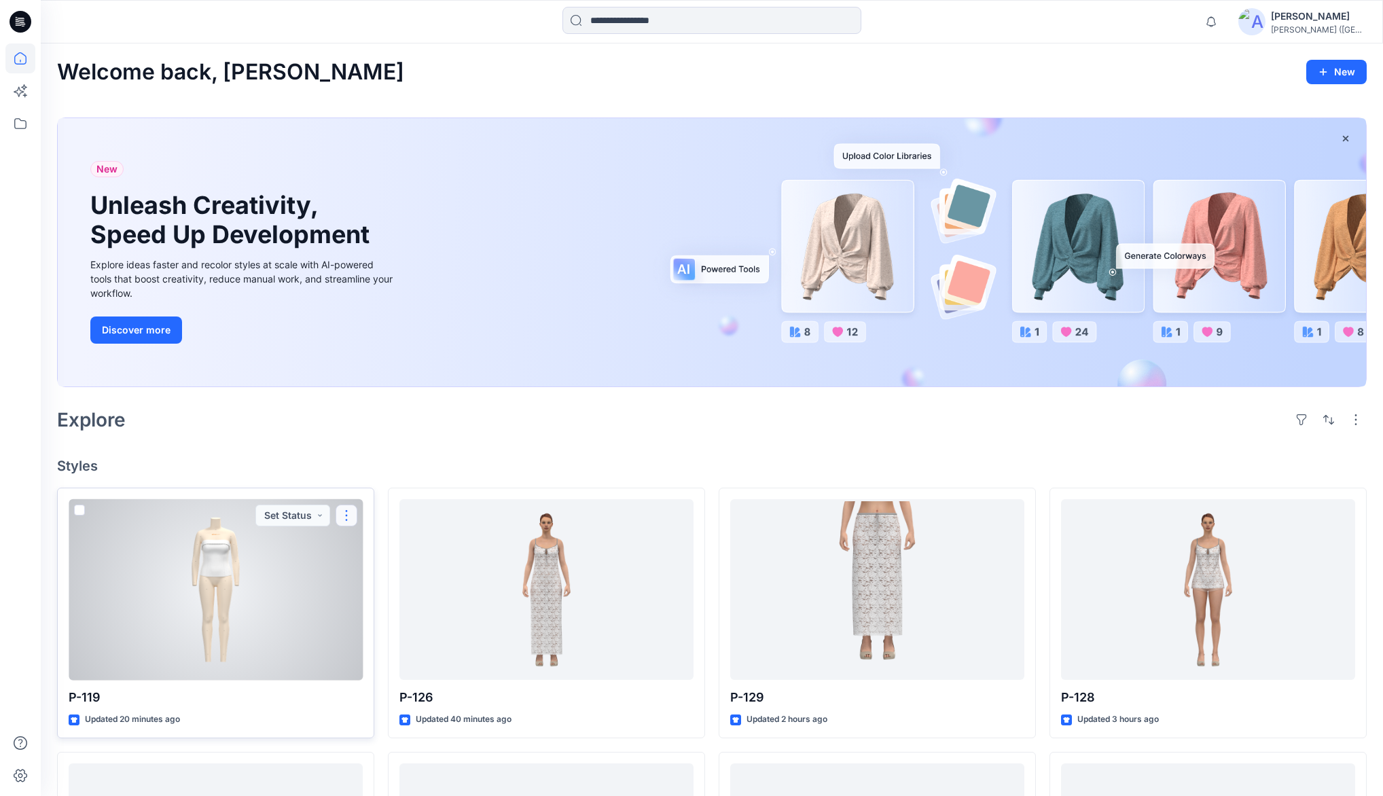
click at [348, 515] on button "button" at bounding box center [346, 516] width 22 height 22
click at [385, 625] on p "Duplicate to..." at bounding box center [394, 622] width 62 height 14
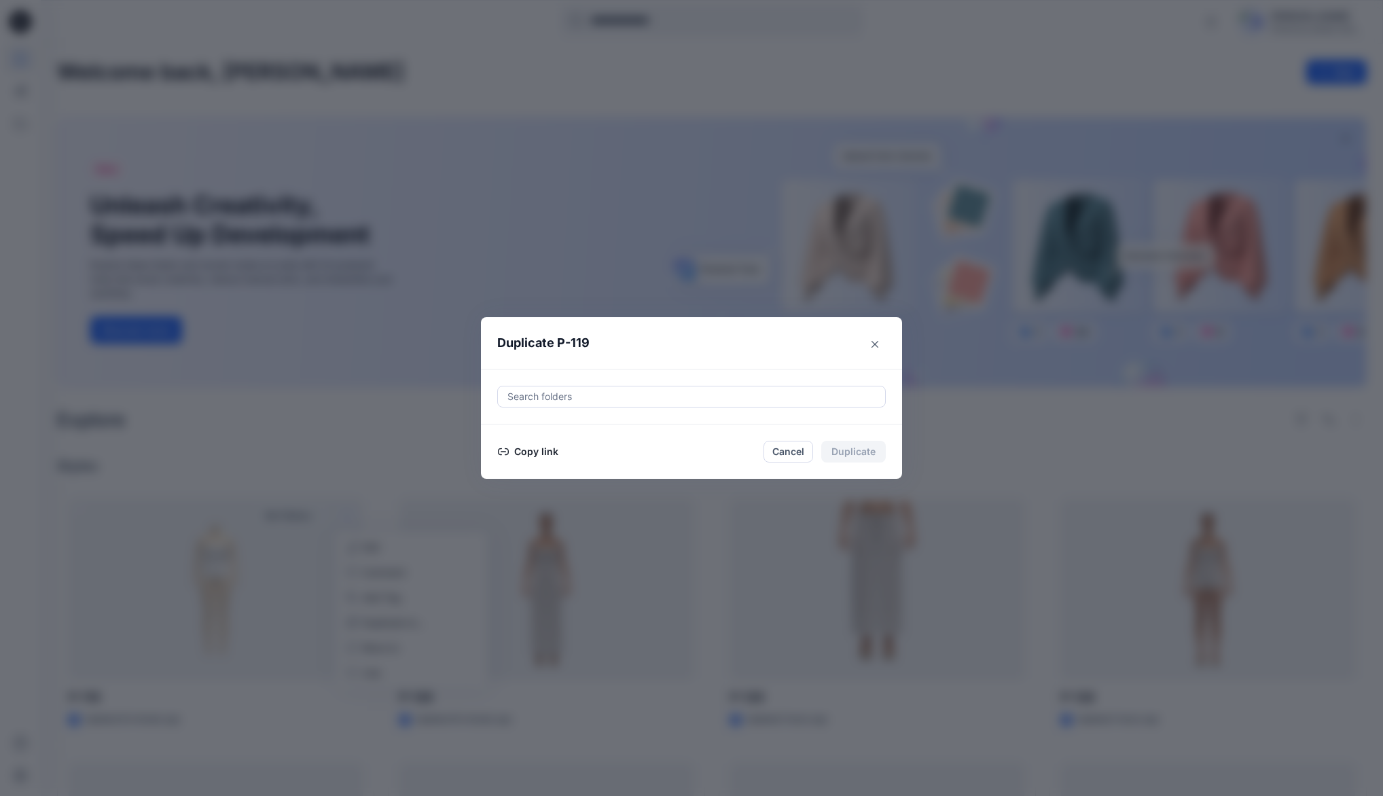
click at [544, 451] on button "Copy link" at bounding box center [528, 451] width 62 height 16
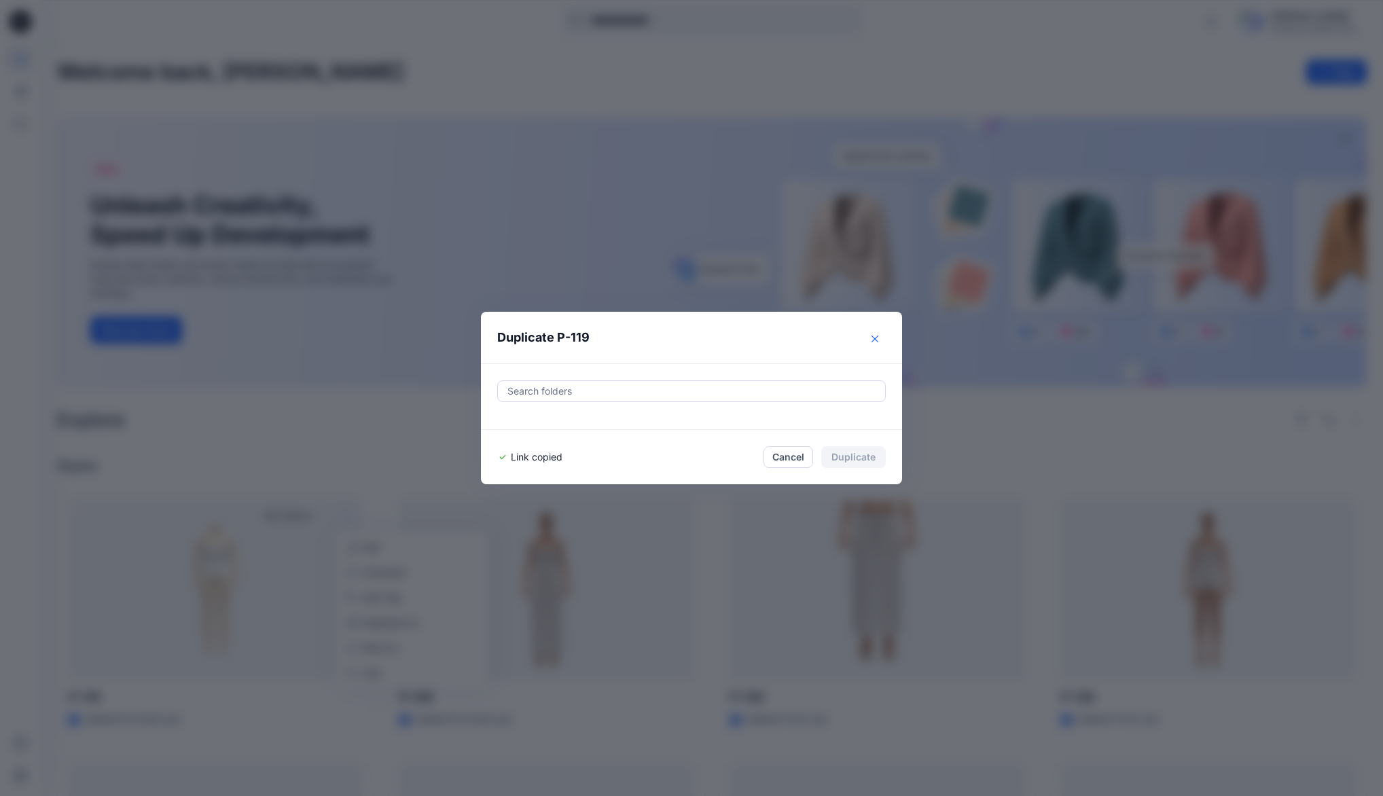
click at [878, 340] on icon "Close" at bounding box center [874, 338] width 7 height 7
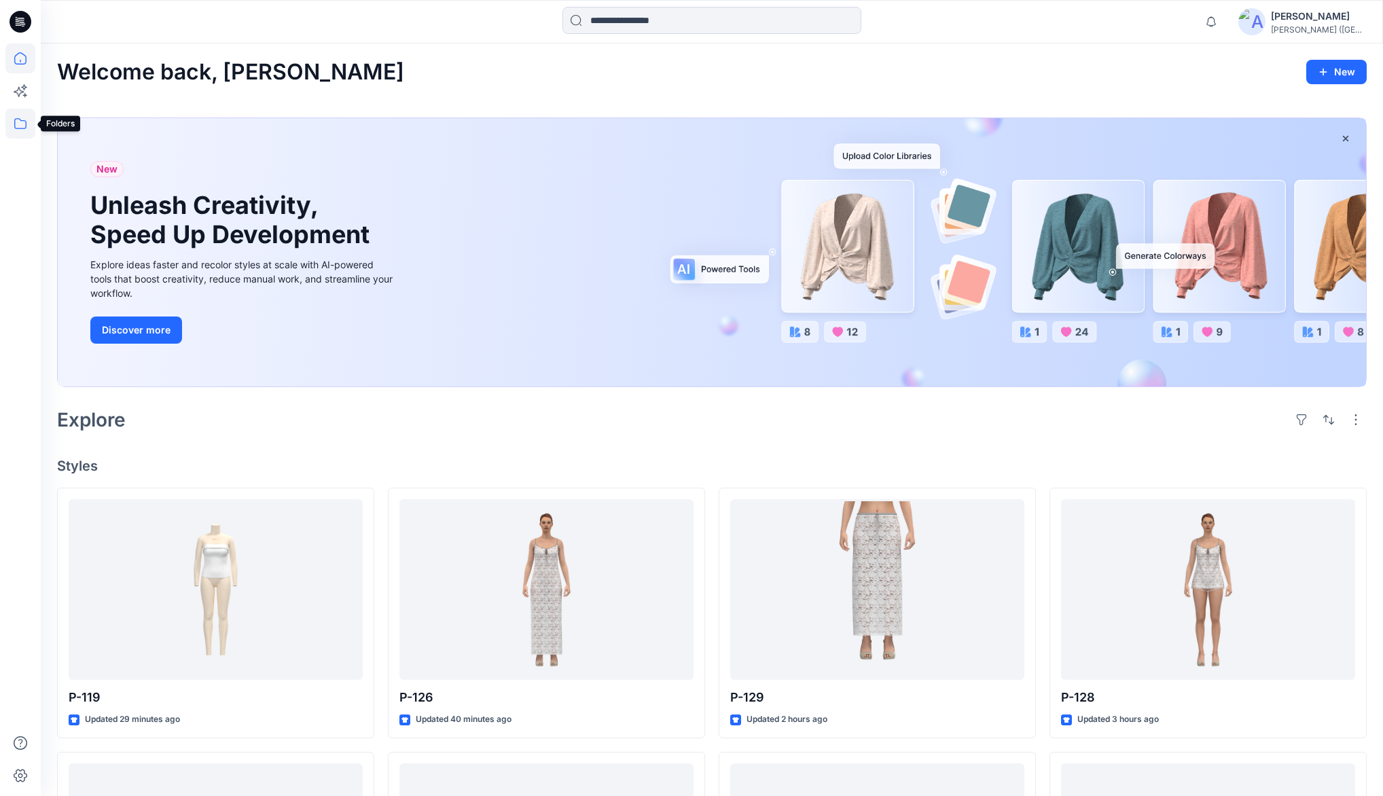
click at [27, 122] on icon at bounding box center [20, 124] width 30 height 30
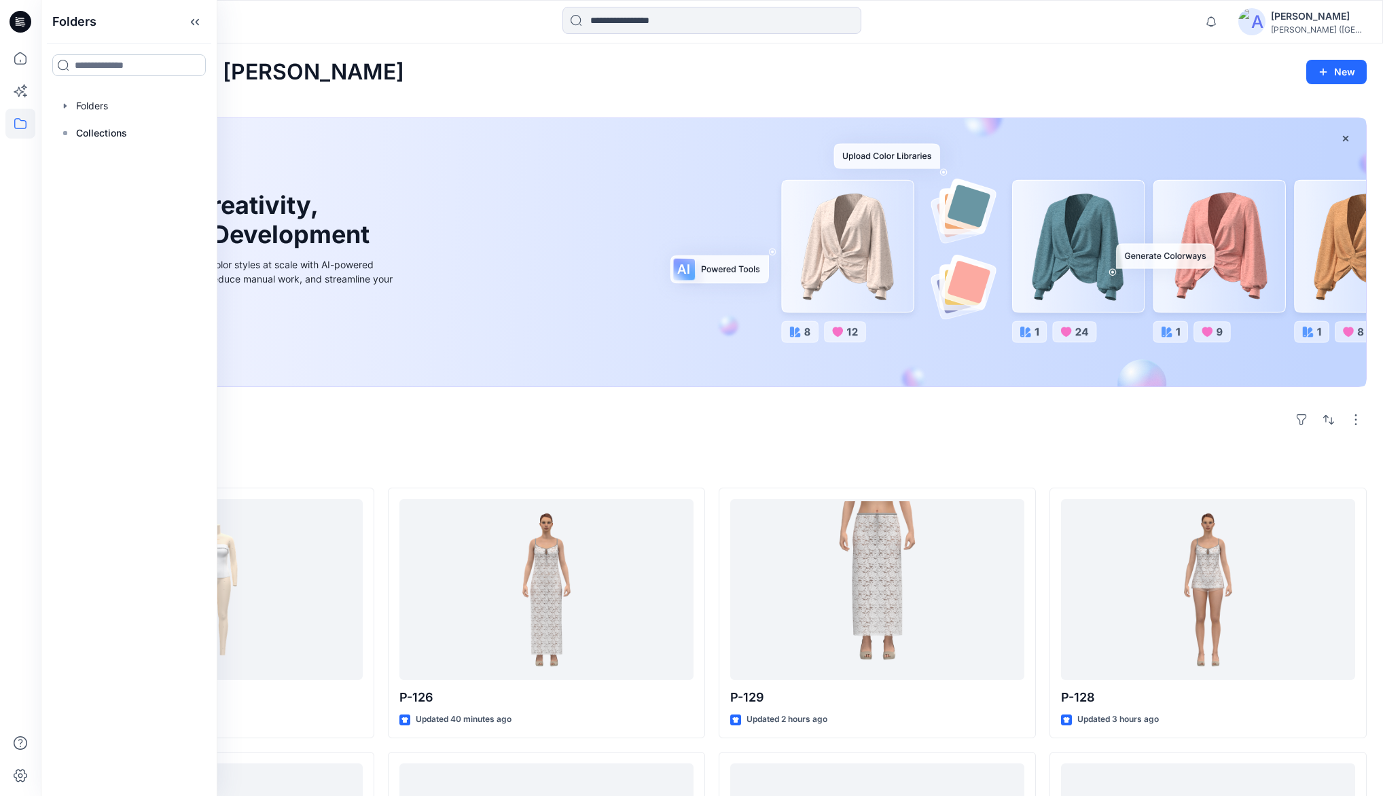
drag, startPoint x: 107, startPoint y: 64, endPoint x: 112, endPoint y: 75, distance: 12.5
click at [107, 64] on input at bounding box center [128, 65] width 153 height 22
type input "***"
click at [109, 194] on span "- developments Board" at bounding box center [143, 194] width 105 height 12
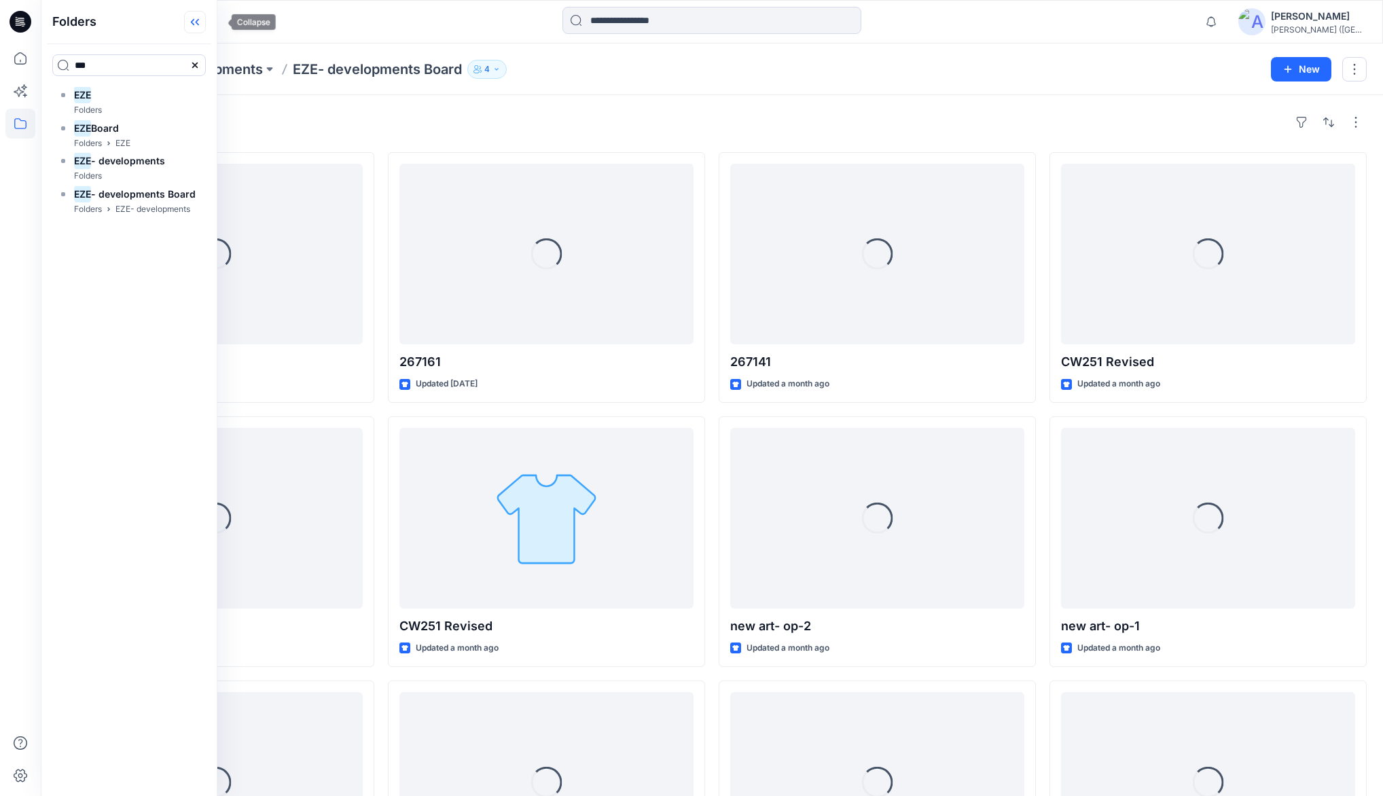
click at [206, 26] on icon at bounding box center [195, 22] width 22 height 22
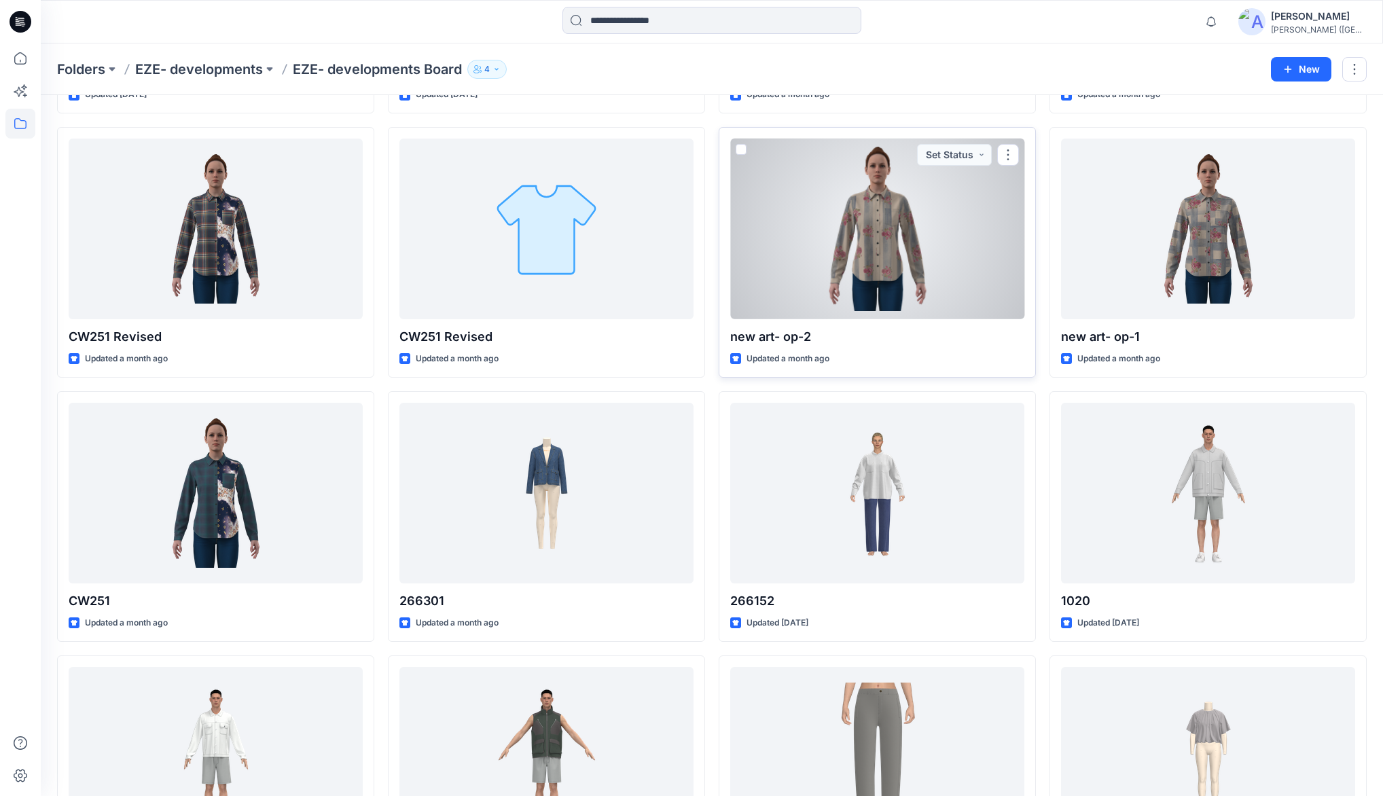
scroll to position [362, 0]
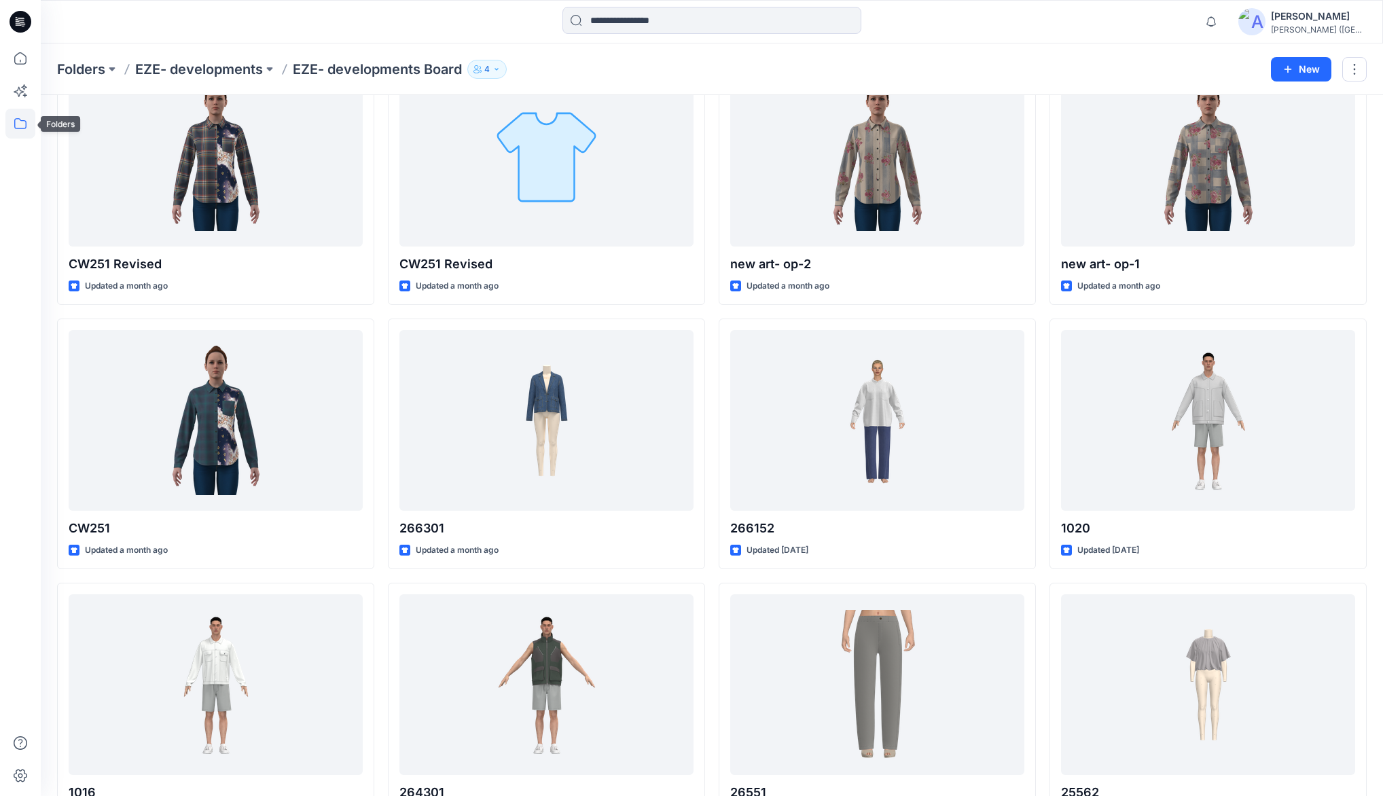
click at [17, 123] on icon at bounding box center [20, 124] width 30 height 30
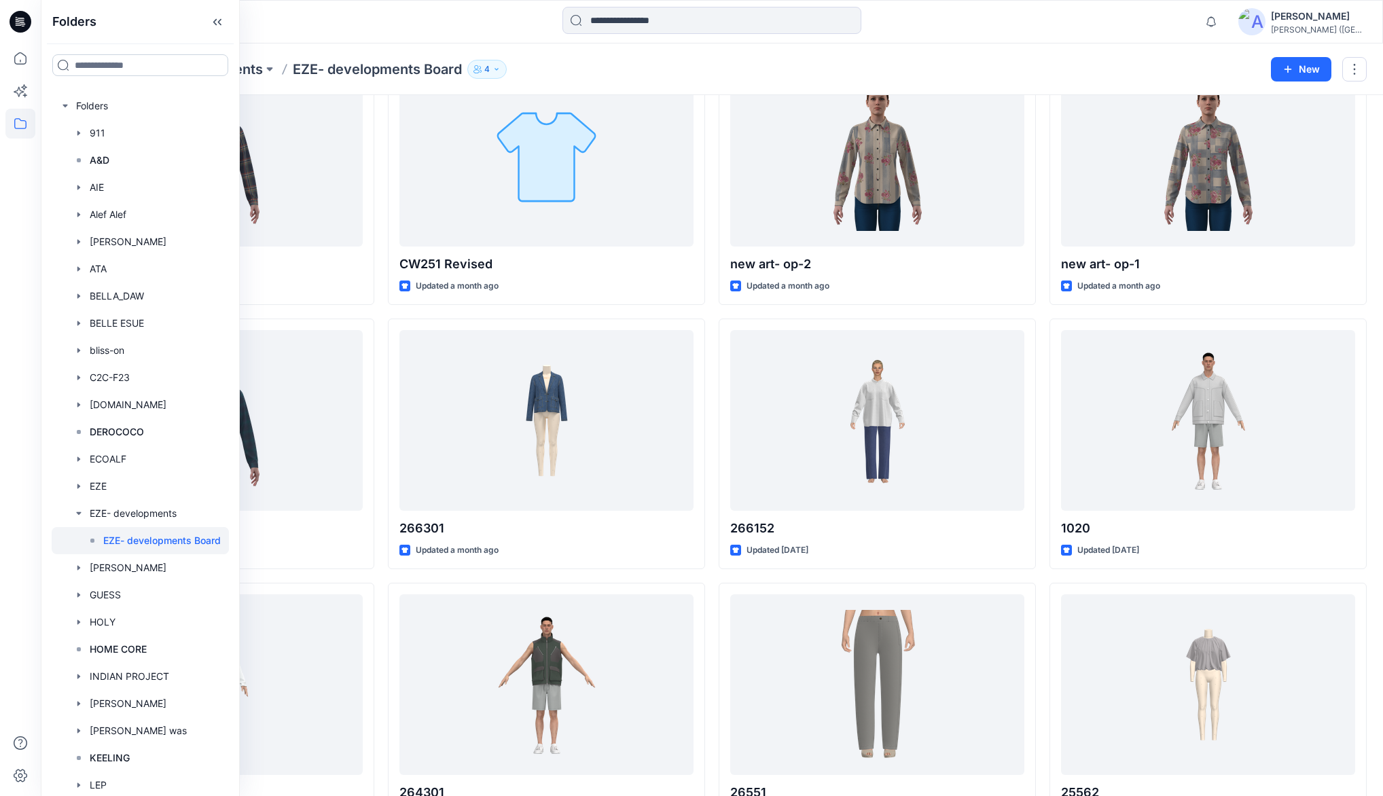
click at [115, 67] on input at bounding box center [140, 65] width 176 height 22
type input "***"
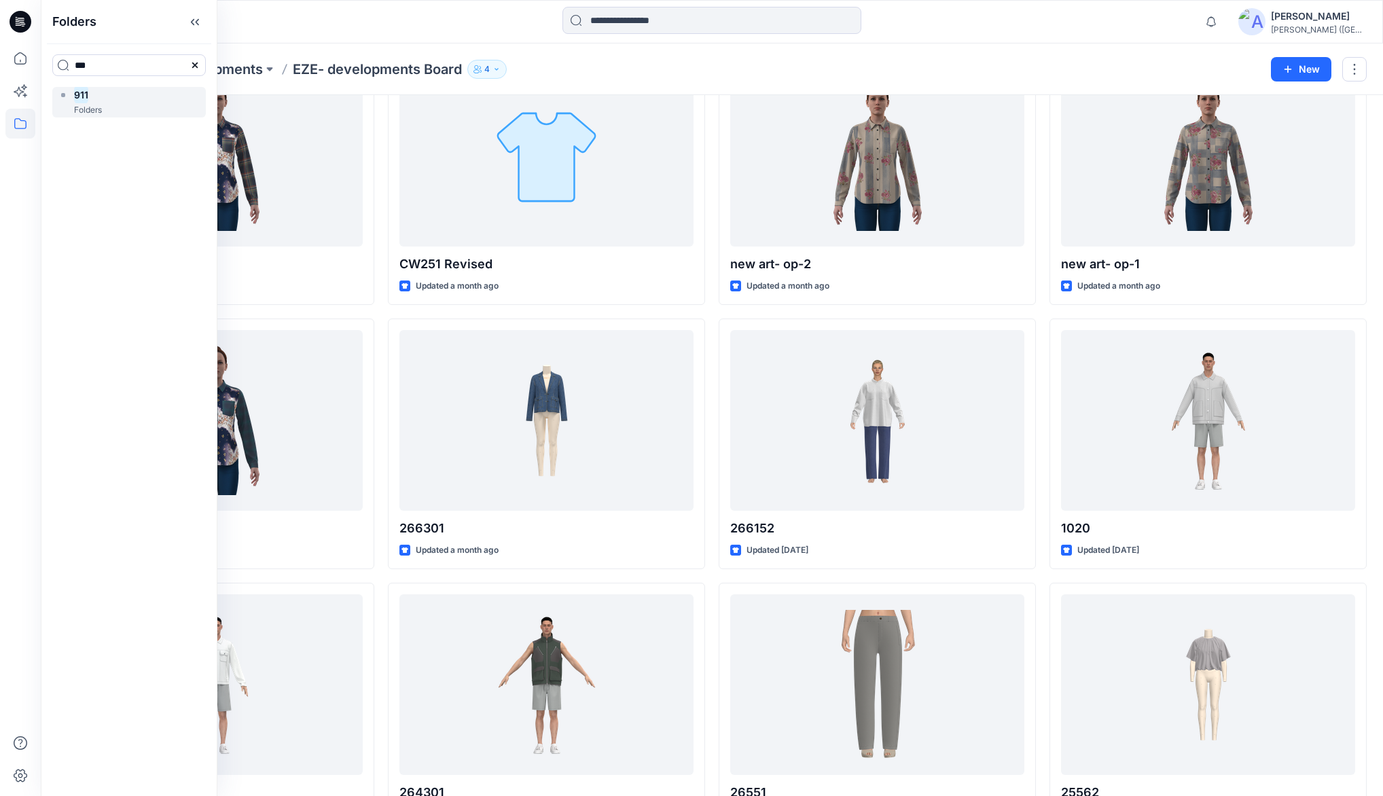
click at [108, 104] on div "911 Folders" at bounding box center [128, 102] width 153 height 31
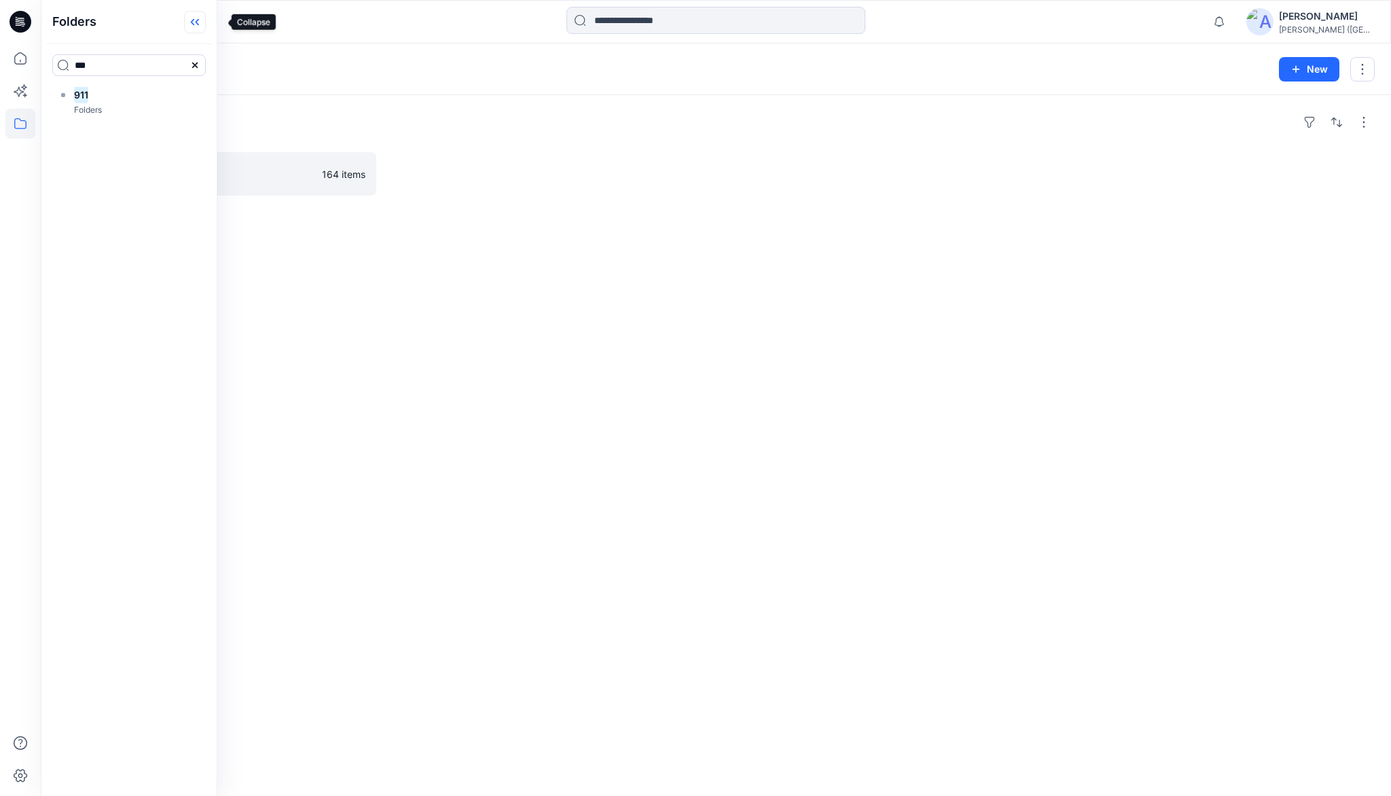
click at [206, 23] on icon at bounding box center [195, 22] width 22 height 22
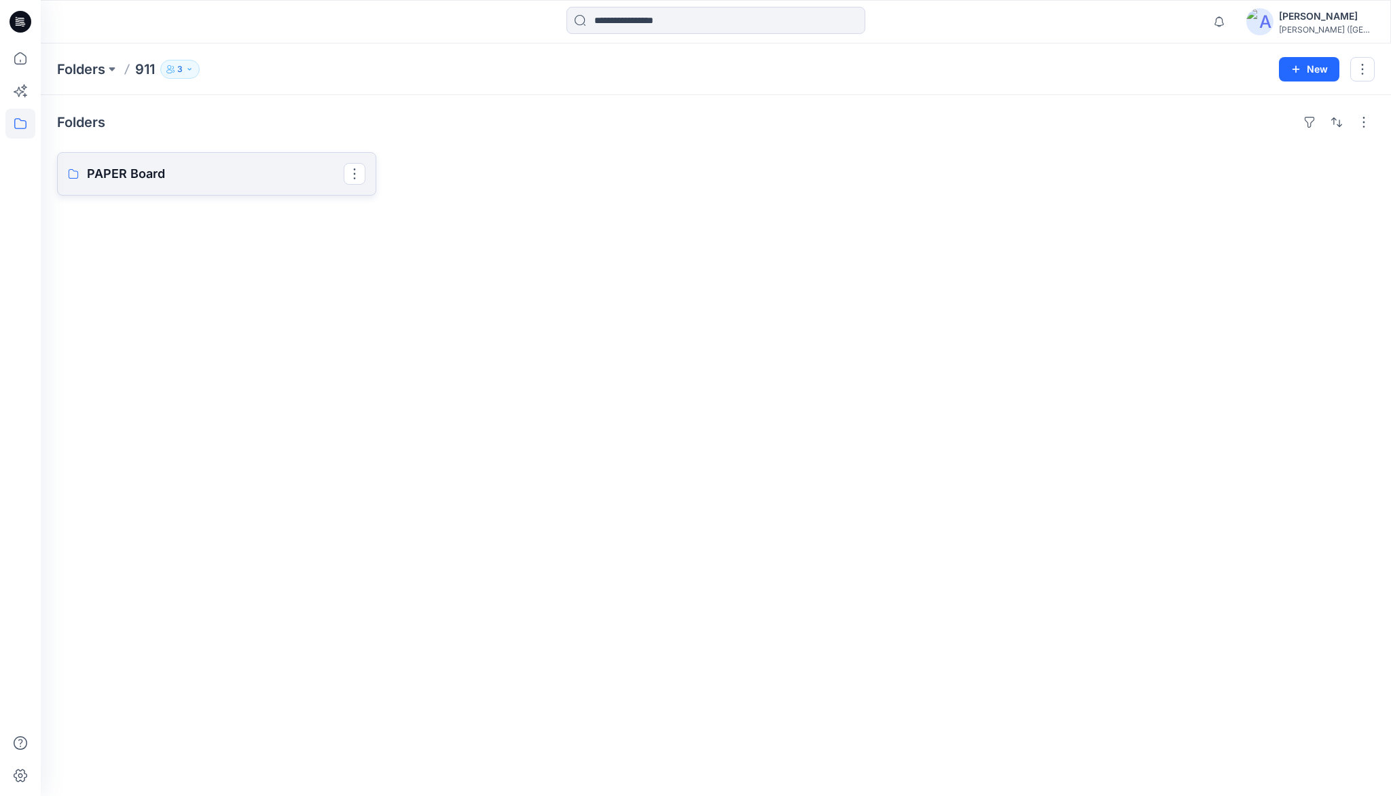
click at [128, 163] on link "PAPER Board" at bounding box center [216, 173] width 319 height 43
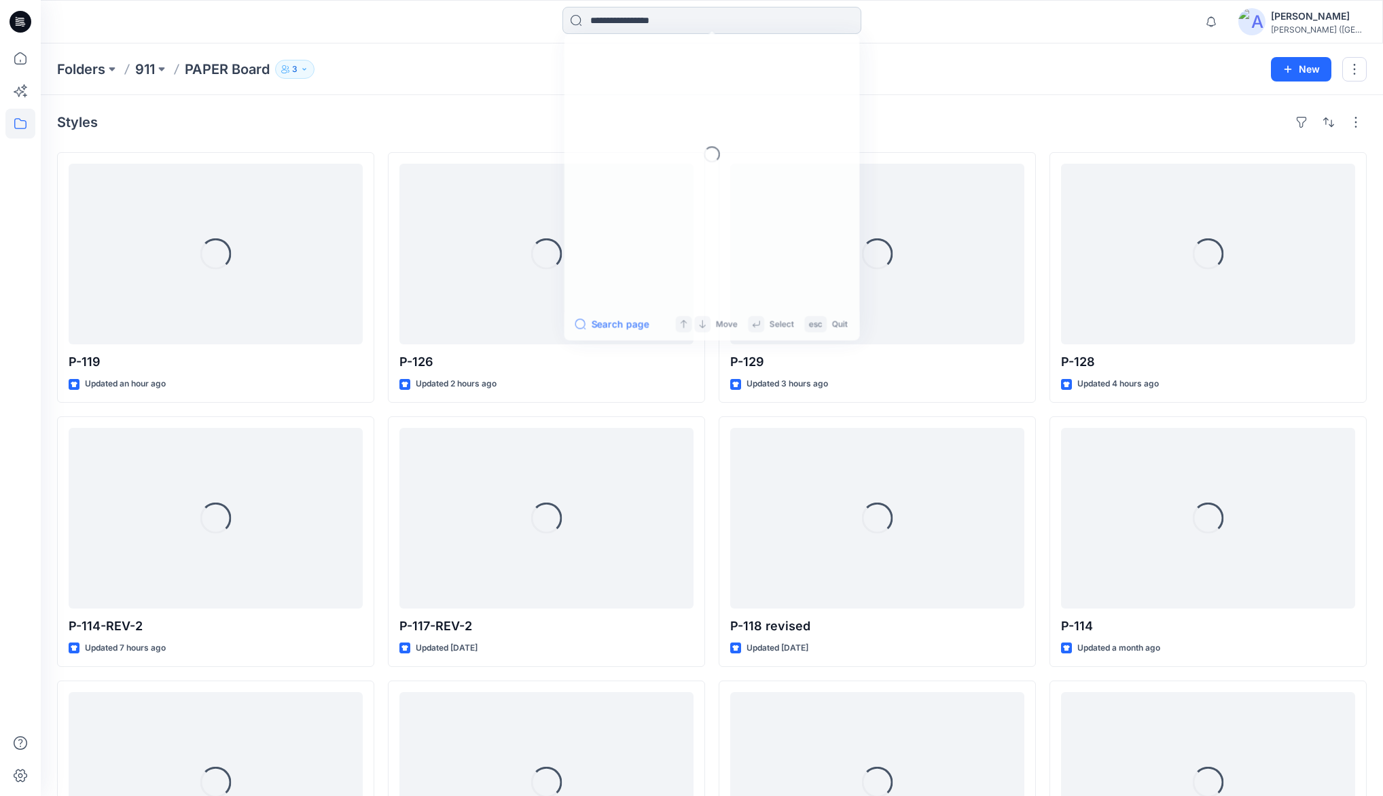
click at [673, 20] on input at bounding box center [711, 20] width 299 height 27
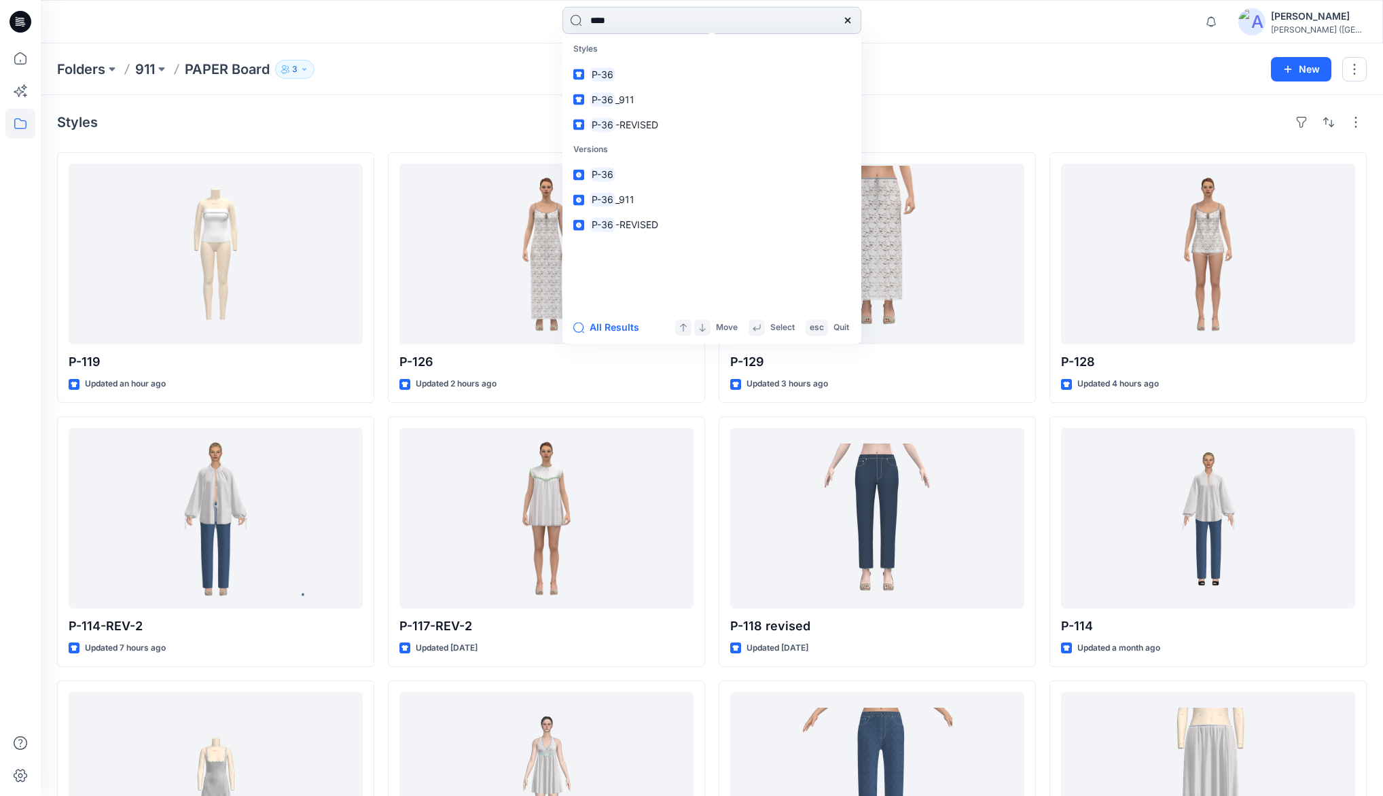
type input "****"
click at [608, 77] on mark "P-36" at bounding box center [602, 75] width 26 height 16
